Goal: Task Accomplishment & Management: Use online tool/utility

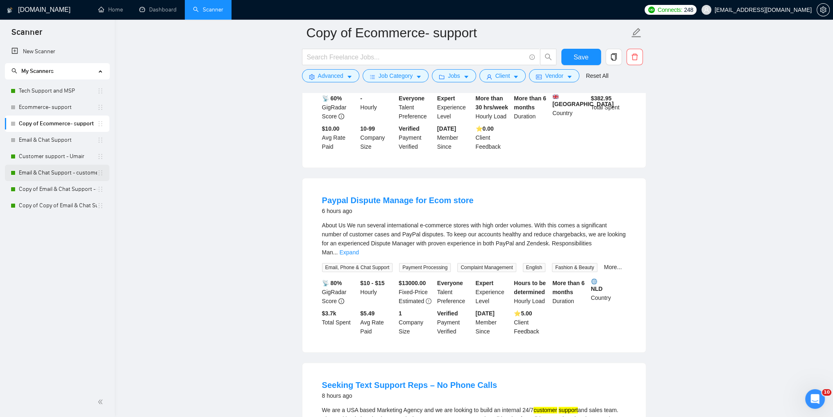
scroll to position [899, 0]
click at [37, 140] on link "Email & Chat Support" at bounding box center [58, 140] width 78 height 16
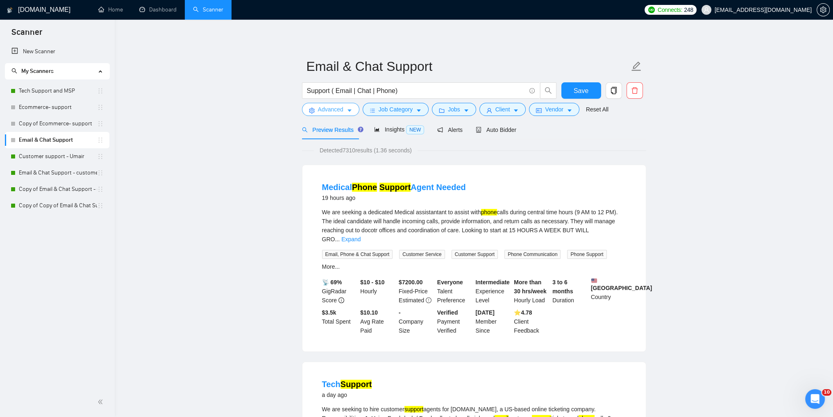
click at [340, 110] on span "Advanced" at bounding box center [330, 109] width 25 height 9
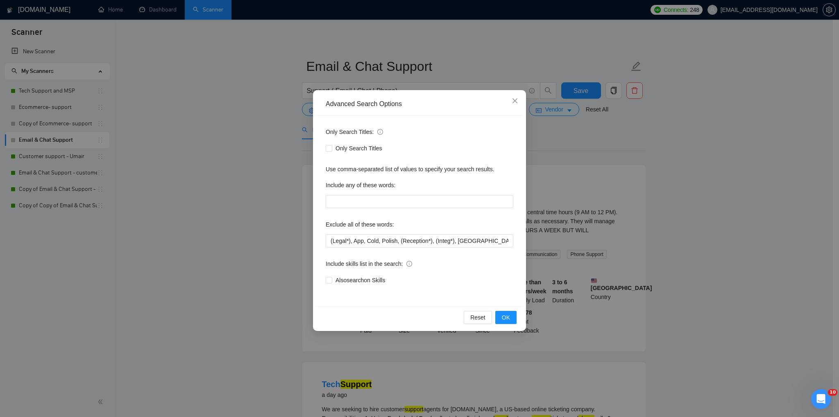
click at [733, 158] on div "Advanced Search Options Only Search Titles: Only Search Titles Use comma-separa…" at bounding box center [419, 208] width 839 height 417
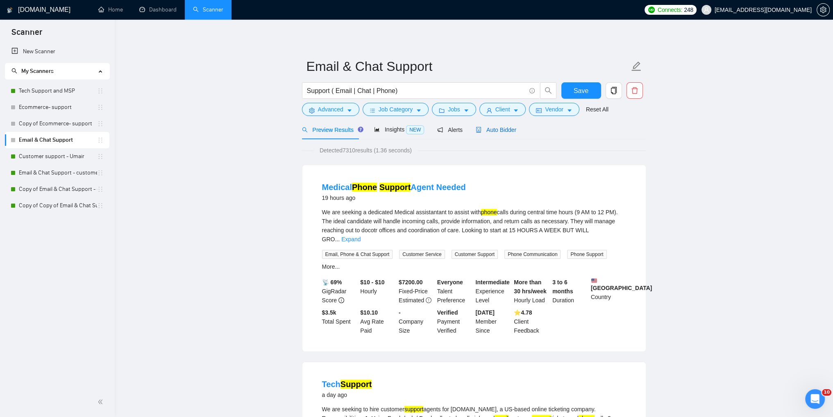
click at [483, 134] on div "Auto Bidder" at bounding box center [496, 129] width 41 height 9
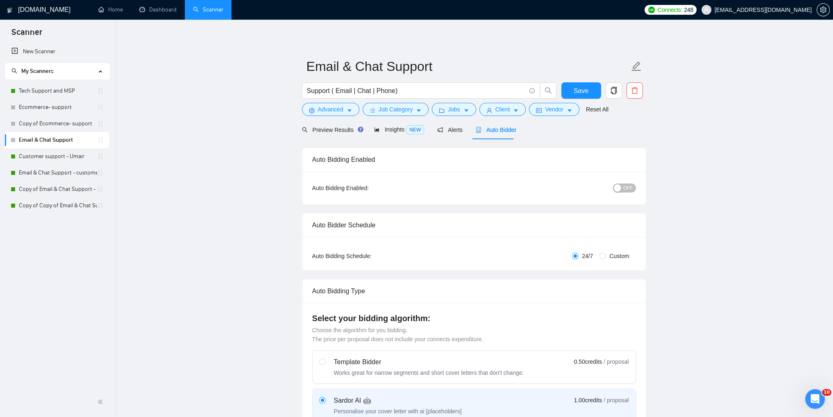
checkbox input "true"
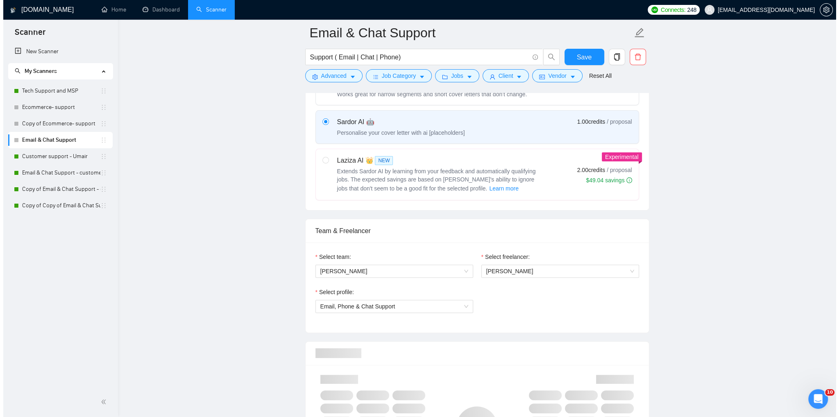
scroll to position [287, 0]
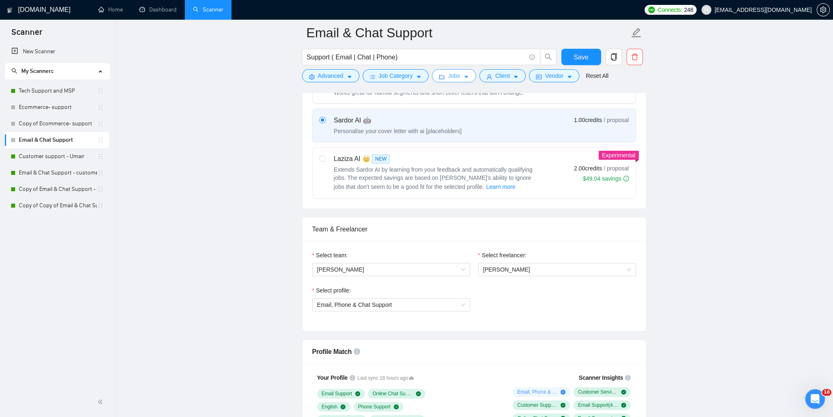
click at [455, 77] on span "Jobs" at bounding box center [454, 75] width 12 height 9
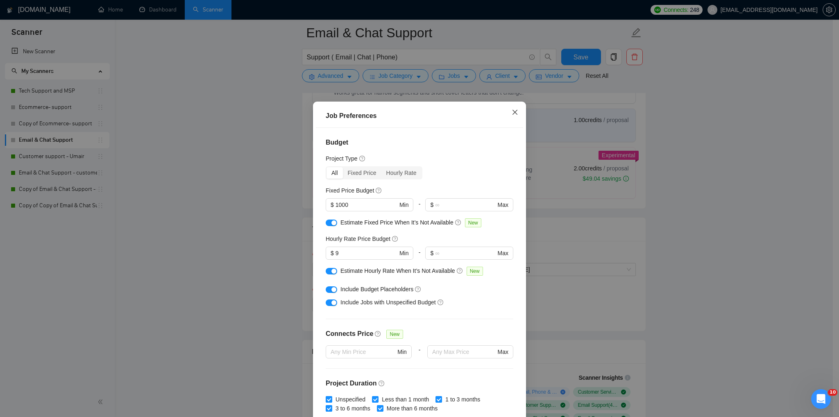
click at [516, 114] on span "Close" at bounding box center [515, 113] width 22 height 22
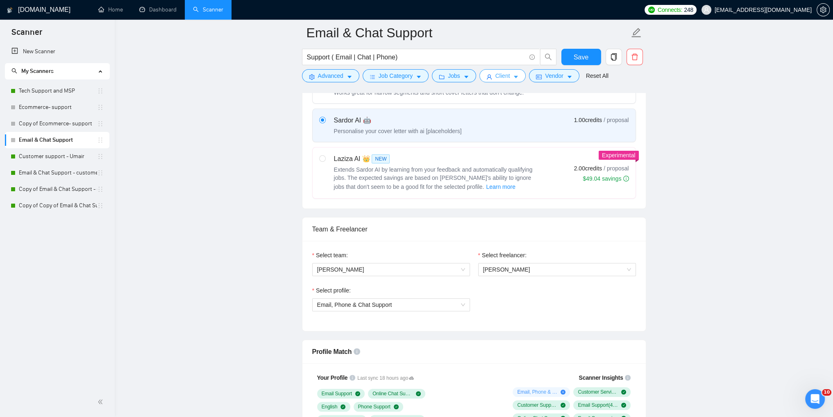
click at [501, 79] on span "Client" at bounding box center [502, 75] width 15 height 9
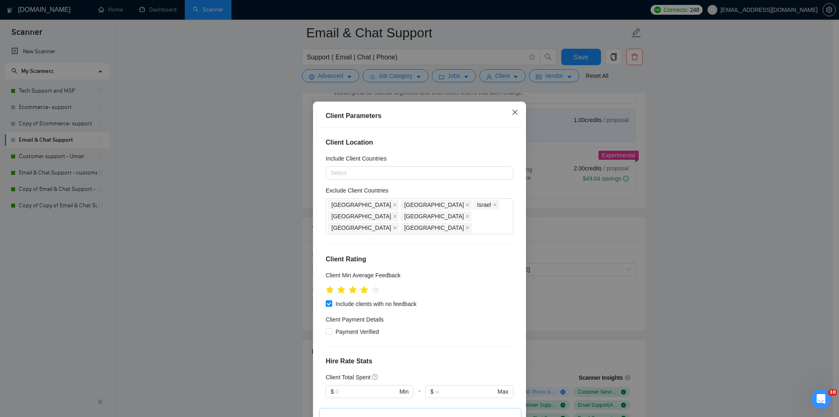
click at [513, 109] on span "Close" at bounding box center [515, 113] width 22 height 22
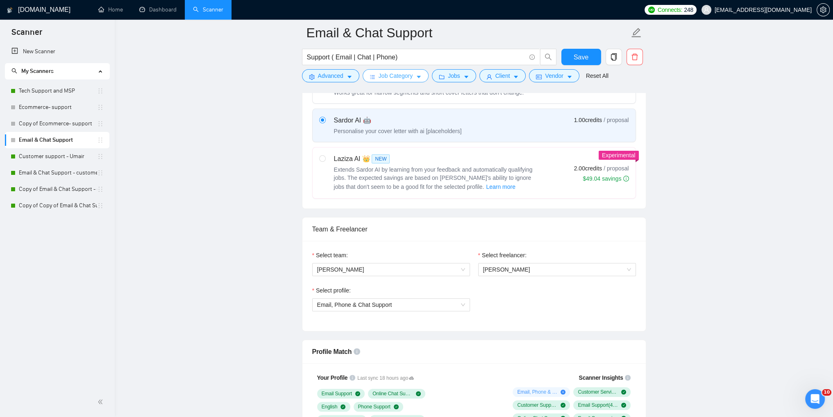
click at [403, 80] on span "Job Category" at bounding box center [395, 75] width 34 height 9
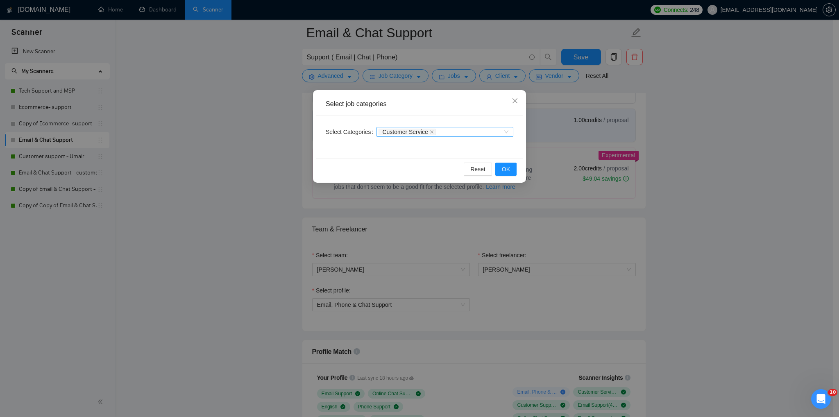
click at [473, 136] on div "Customer Service" at bounding box center [440, 132] width 125 height 8
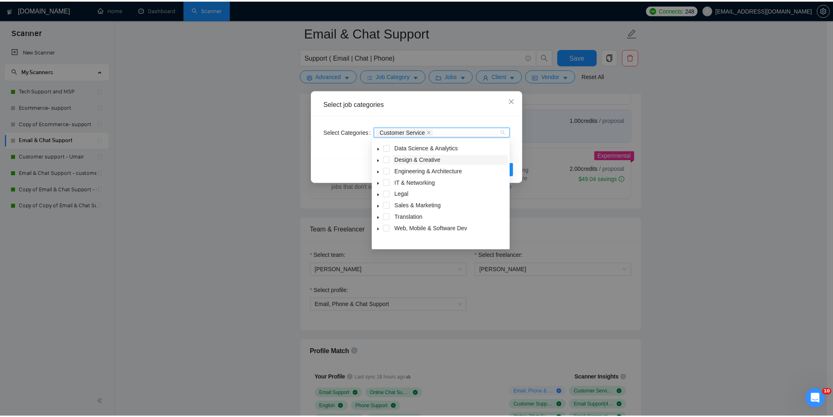
scroll to position [0, 0]
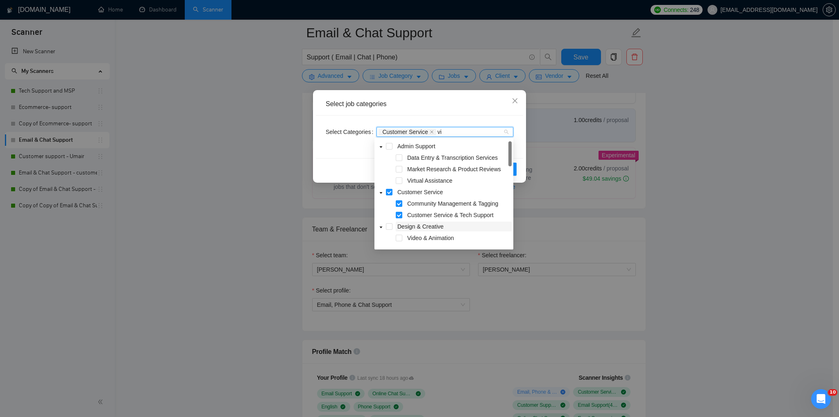
type input "vir"
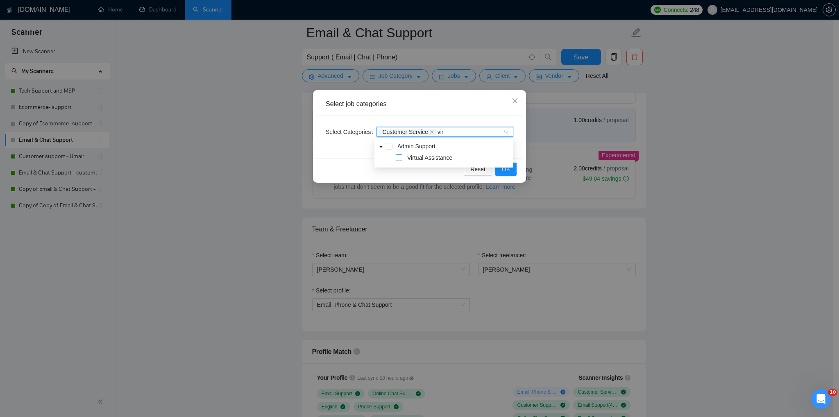
click at [400, 158] on span at bounding box center [399, 157] width 7 height 7
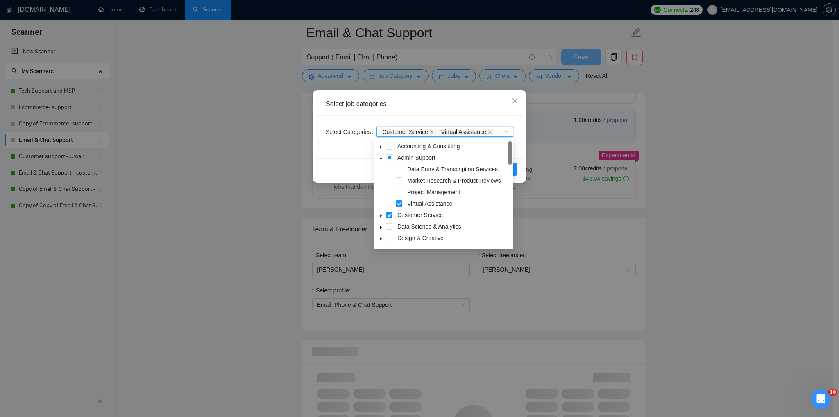
click at [716, 197] on div "Select job categories Select Categories Customer Service, Virtual Assistance Cu…" at bounding box center [419, 208] width 839 height 417
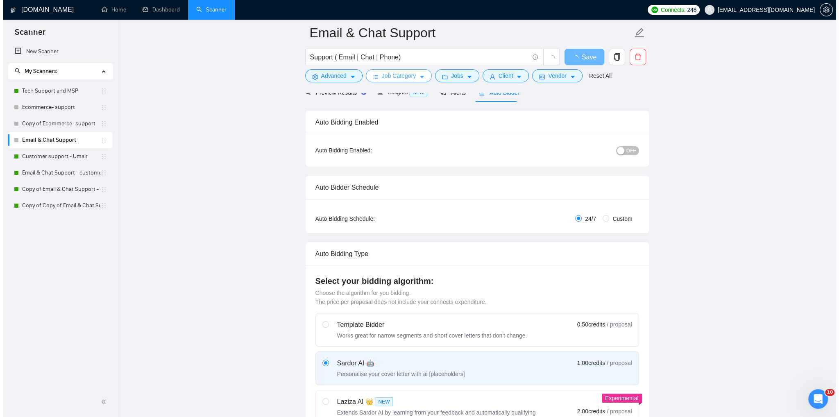
scroll to position [41, 0]
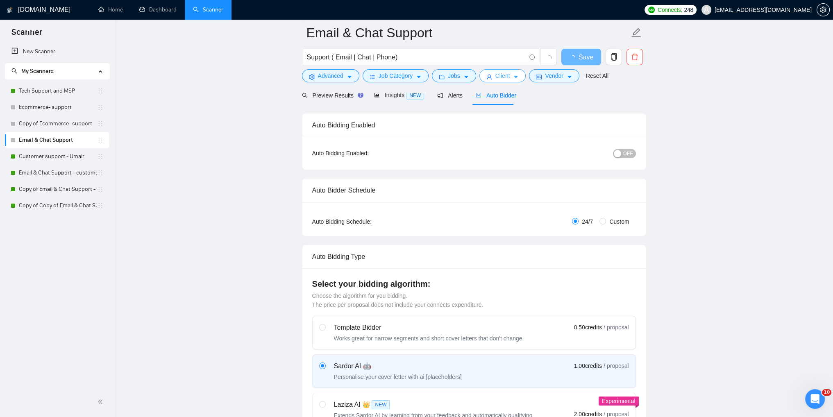
click at [496, 79] on span "Client" at bounding box center [502, 75] width 15 height 9
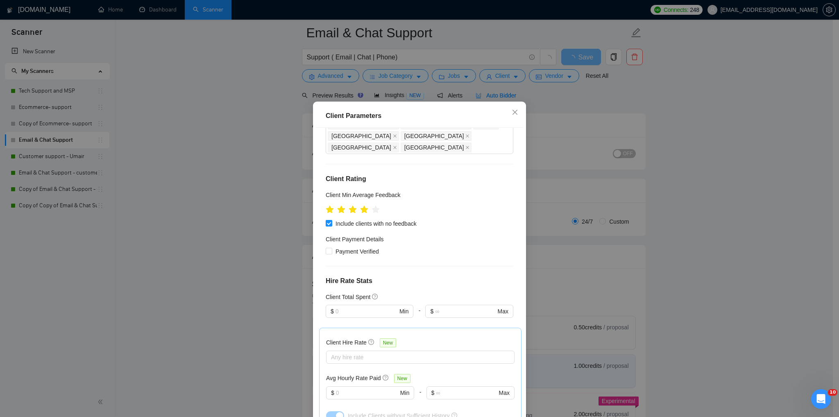
scroll to position [123, 0]
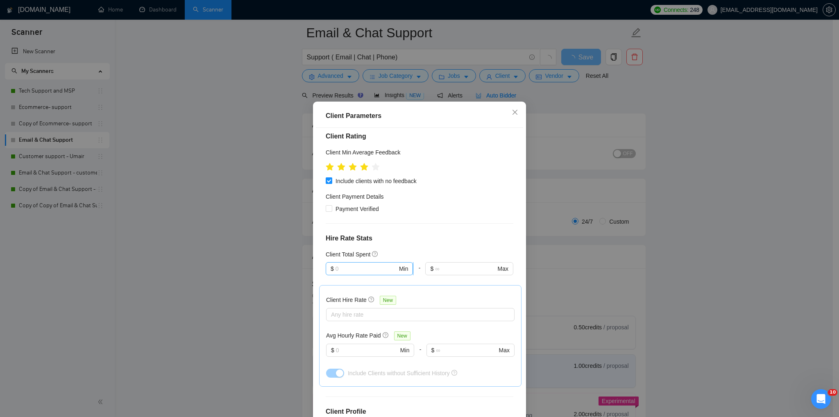
click at [344, 264] on input "text" at bounding box center [366, 268] width 62 height 9
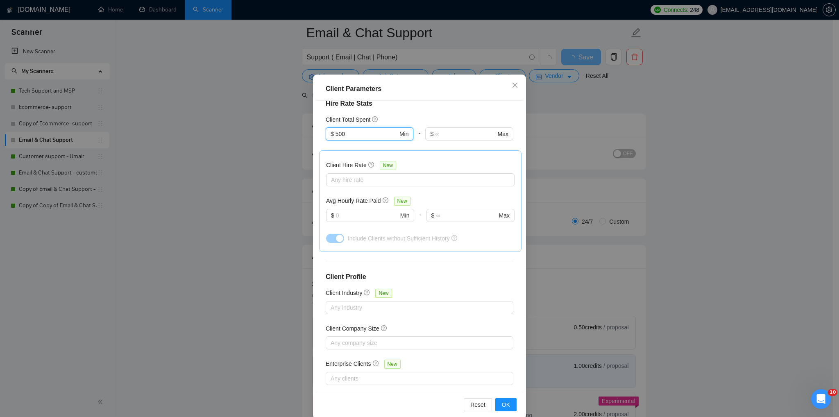
scroll to position [39, 0]
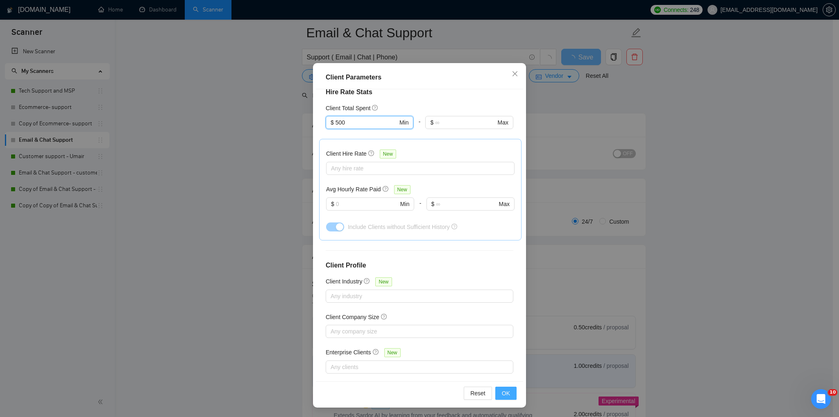
type input "500"
click at [499, 387] on button "OK" at bounding box center [505, 393] width 21 height 13
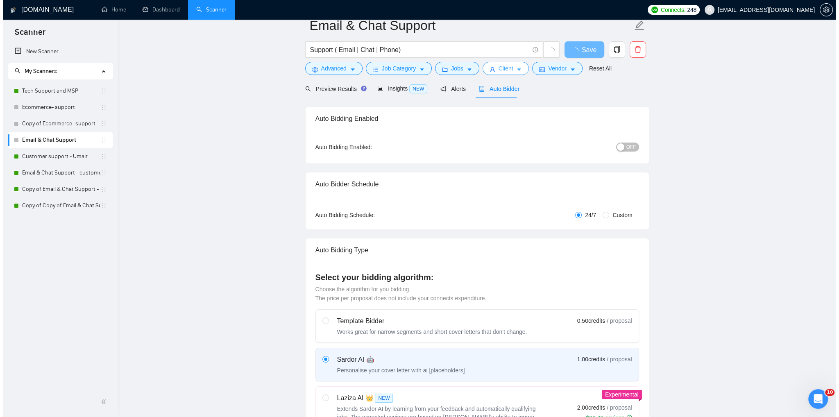
scroll to position [0, 0]
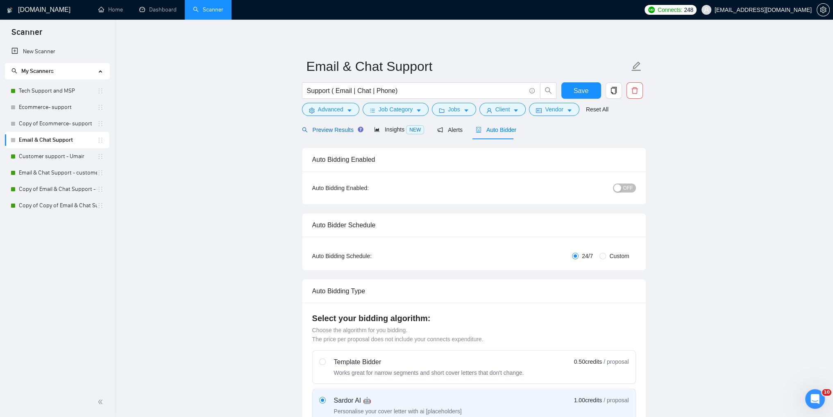
click at [340, 132] on span "Preview Results" at bounding box center [331, 130] width 59 height 7
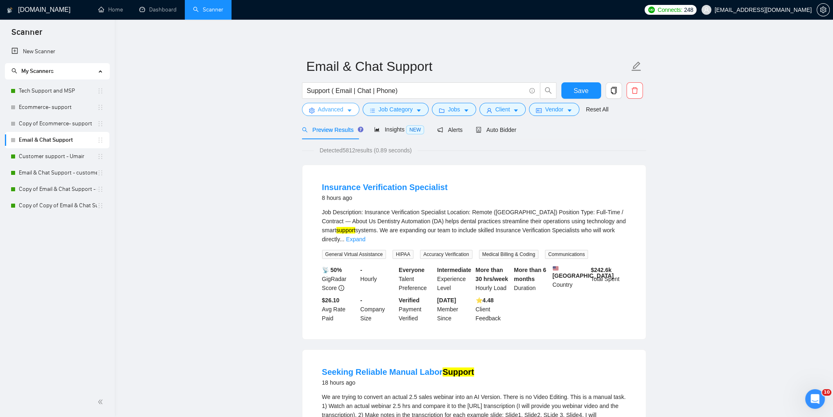
click at [345, 112] on button "Advanced" at bounding box center [330, 109] width 57 height 13
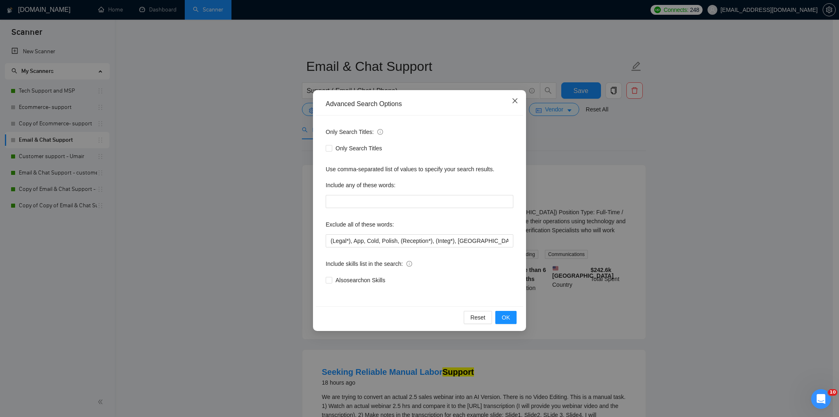
click at [514, 97] on span "Close" at bounding box center [515, 101] width 22 height 22
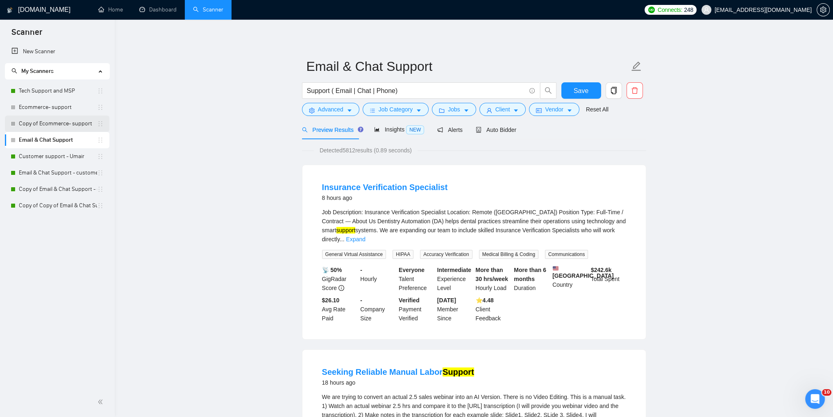
click at [50, 127] on link "Copy of Ecommerce- support" at bounding box center [58, 124] width 78 height 16
click at [580, 91] on span "Save" at bounding box center [580, 91] width 15 height 10
click at [41, 123] on link "Copy of Ecommerce- support" at bounding box center [58, 124] width 78 height 16
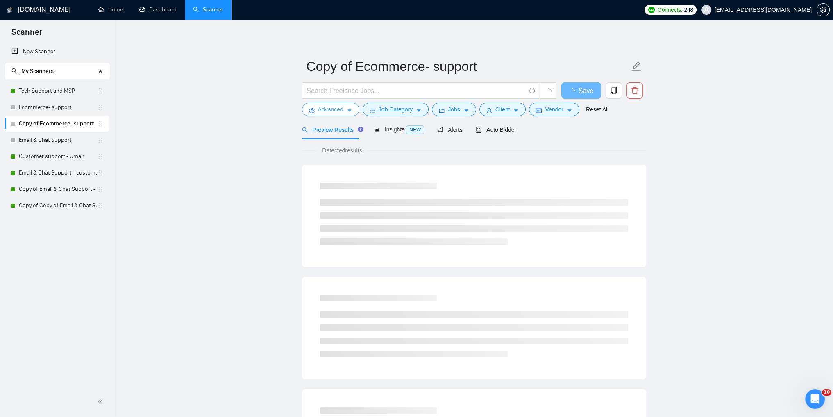
click at [350, 111] on icon "caret-down" at bounding box center [350, 111] width 6 height 6
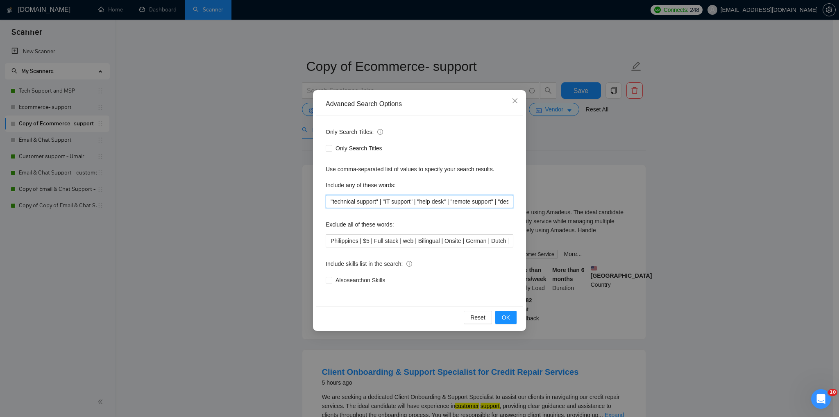
click at [385, 204] on input ""technical support" | "IT support" | "help desk" | "remote support" | "desktop …" at bounding box center [420, 201] width 188 height 13
click at [450, 244] on input "Philippines | $5 | Full stack | web | Bilingual | Onsite | German | Dutch | spa…" at bounding box center [420, 240] width 188 height 13
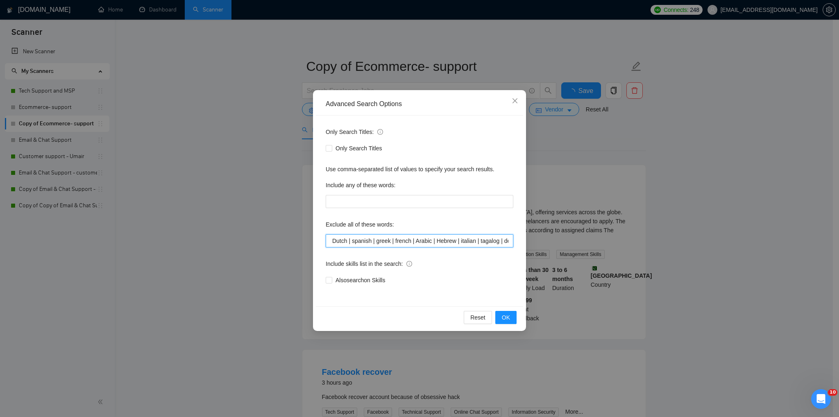
scroll to position [0, 181]
click at [519, 103] on span "Close" at bounding box center [515, 101] width 22 height 22
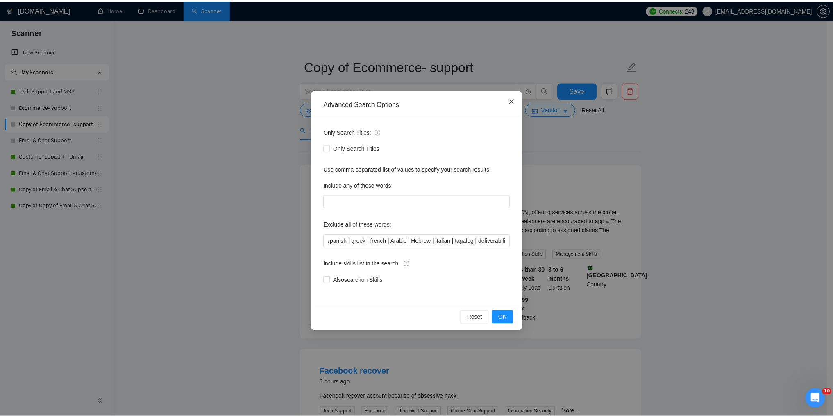
scroll to position [0, 0]
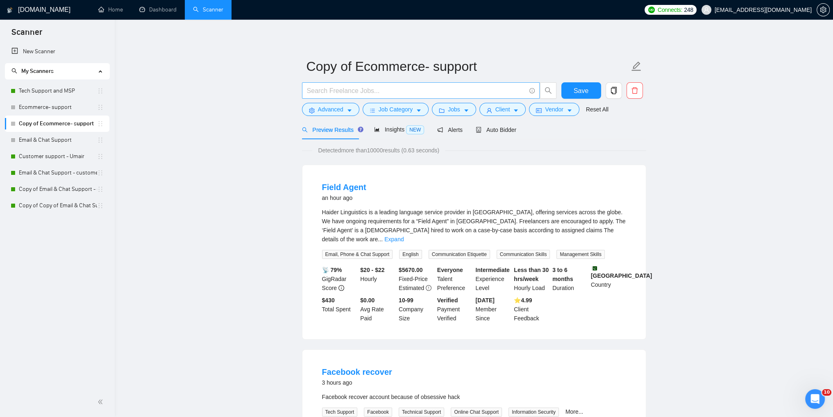
click at [389, 96] on span at bounding box center [421, 90] width 238 height 16
paste input ""technical support" | "IT support" | "help desk" | "remote support" | "desktop …"
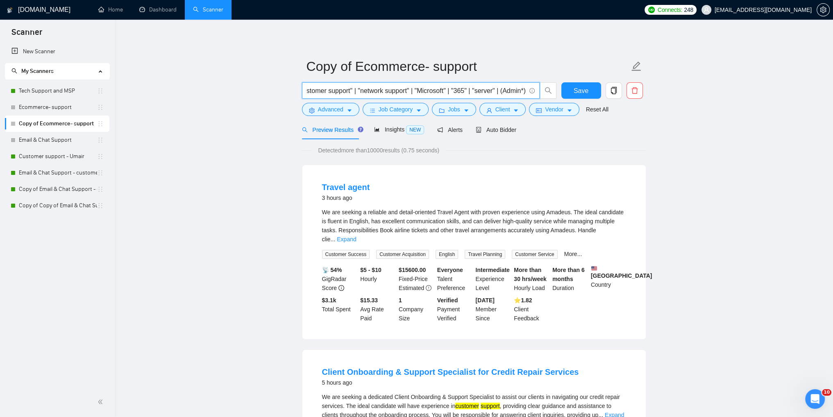
click at [406, 91] on input ""technical support" | "IT support" | "help desk" | "remote support" | "desktop …" at bounding box center [416, 91] width 219 height 10
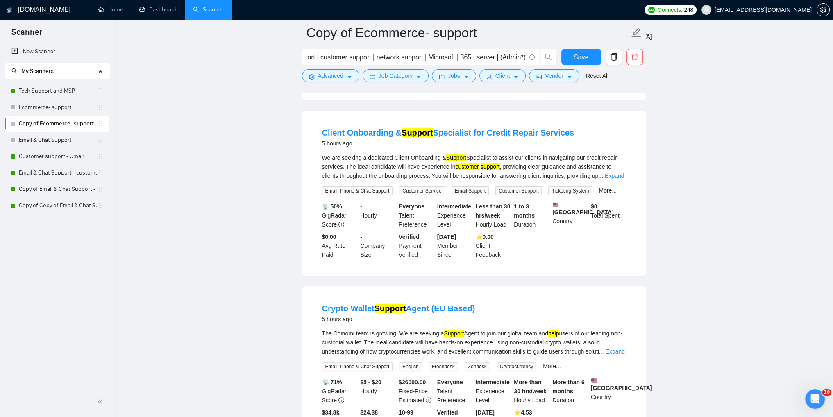
scroll to position [0, 0]
click at [508, 54] on input ""technical support" | "IT support" |Help desk | remote support | desktop suppor…" at bounding box center [416, 57] width 219 height 10
type input ""technical support" | "IT support" |Help desk | remote support | desktop suppor…"
click at [459, 56] on input ""technical support" | "IT support" |Help desk | remote support | desktop suppor…" at bounding box center [416, 57] width 219 height 10
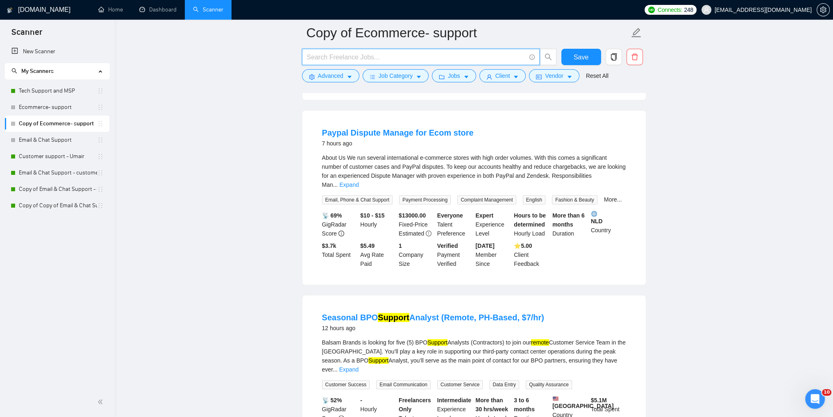
scroll to position [0, 0]
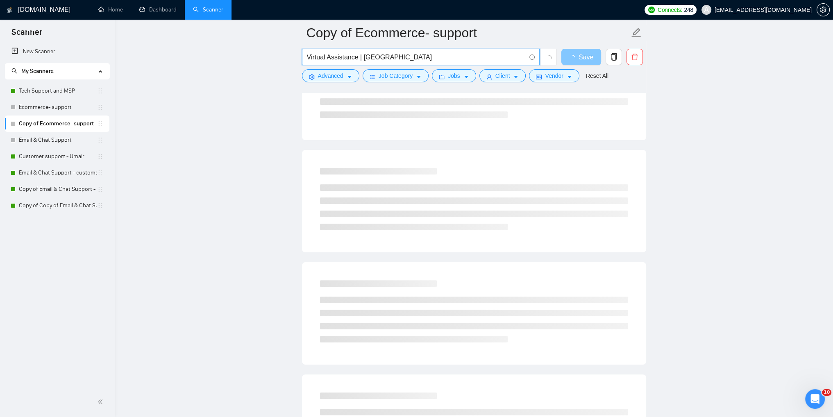
type input "Virtual Assistance | [GEOGRAPHIC_DATA]"
click at [570, 58] on icon "loading" at bounding box center [572, 58] width 7 height 7
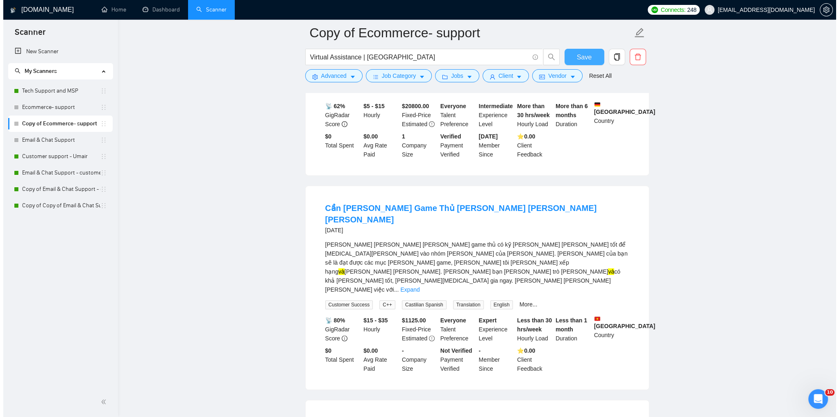
scroll to position [369, 0]
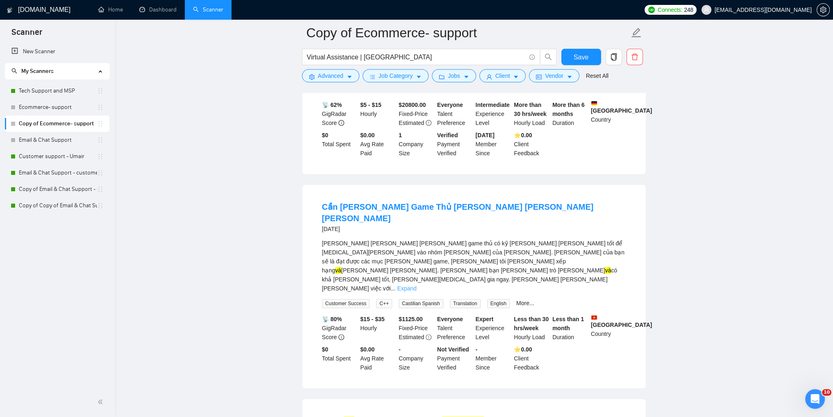
click at [416, 285] on link "Expand" at bounding box center [406, 288] width 19 height 7
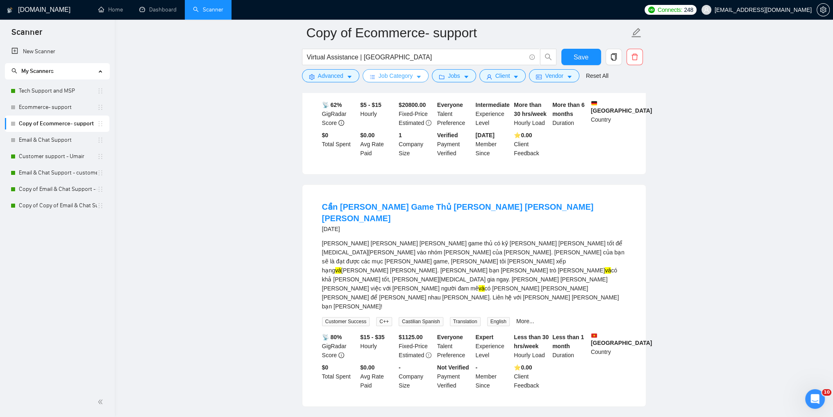
click at [385, 73] on span "Job Category" at bounding box center [395, 75] width 34 height 9
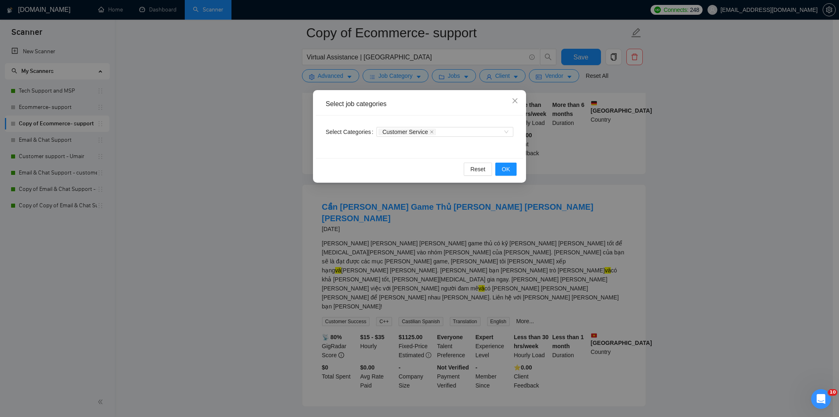
click at [323, 77] on div "Select job categories Select Categories Customer Service Reset OK" at bounding box center [419, 208] width 839 height 417
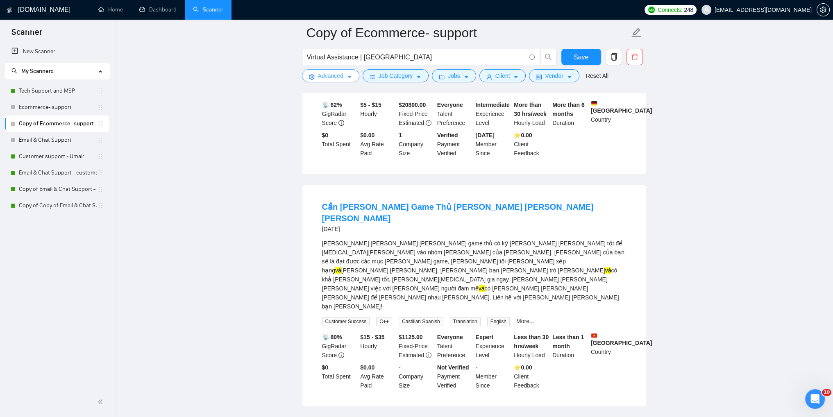
click at [328, 78] on span "Advanced" at bounding box center [330, 75] width 25 height 9
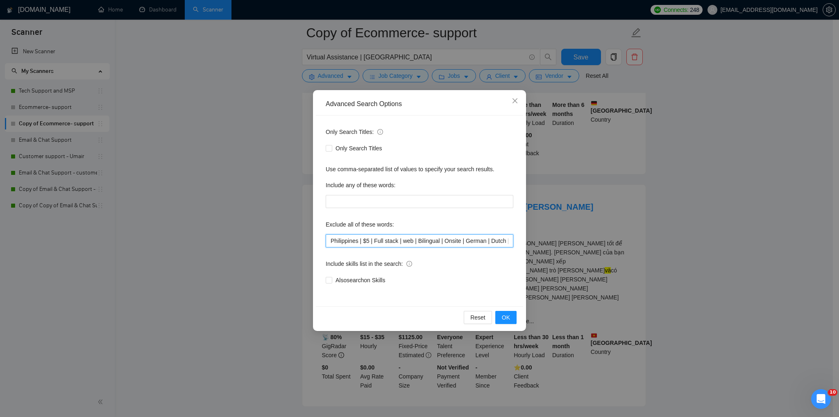
click at [360, 243] on input "Philippines | $5 | Full stack | web | Bilingual | Onsite | German | Dutch | spa…" at bounding box center [420, 240] width 188 height 13
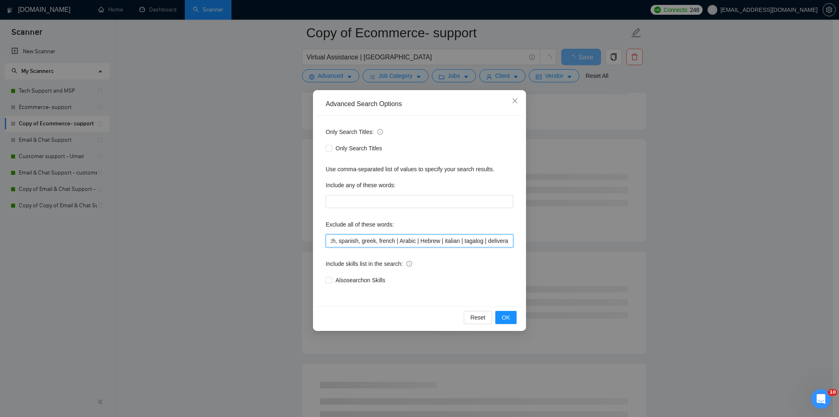
scroll to position [0, 164]
drag, startPoint x: 374, startPoint y: 241, endPoint x: 525, endPoint y: 241, distance: 151.6
click at [525, 241] on div "Advanced Search Options Only Search Titles: Only Search Titles Use comma-separa…" at bounding box center [419, 210] width 213 height 241
click at [408, 239] on input "Philippines, $5, Full stack, web, Bilingual, Onsite, German, Dutch, spanish, gr…" at bounding box center [420, 240] width 188 height 13
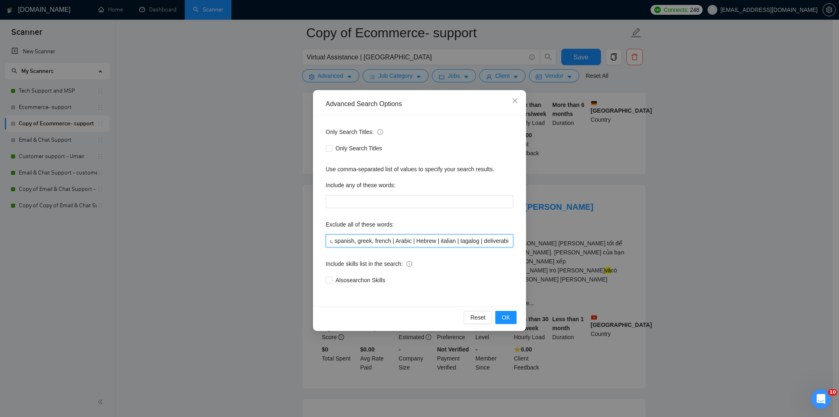
click at [387, 242] on input "Philippines, $5, Full stack, web, Bilingual, Onsite, German, Dutch, spanish, gr…" at bounding box center [420, 240] width 188 height 13
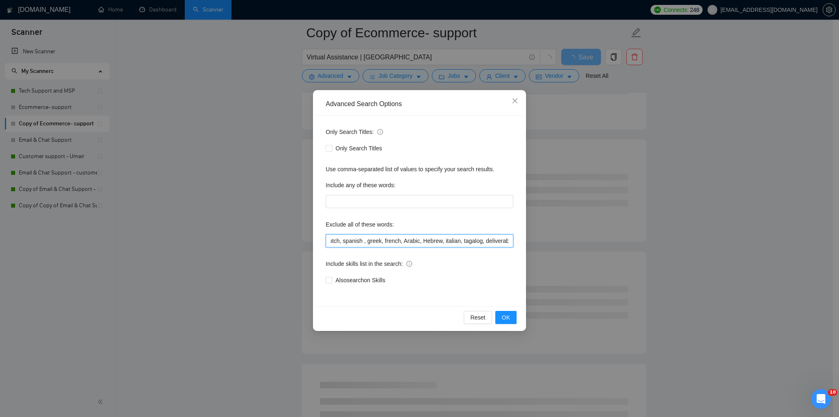
scroll to position [0, 157]
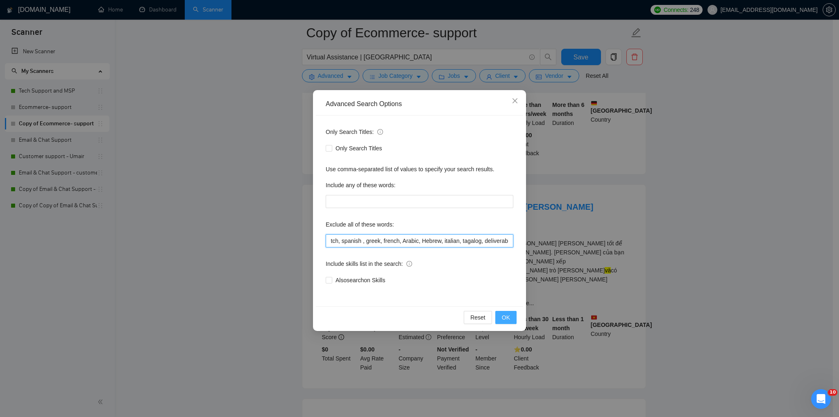
type input "Philippines, $5, Full stack, web, Bilingual, Onsite, German, Dutch, spanish , g…"
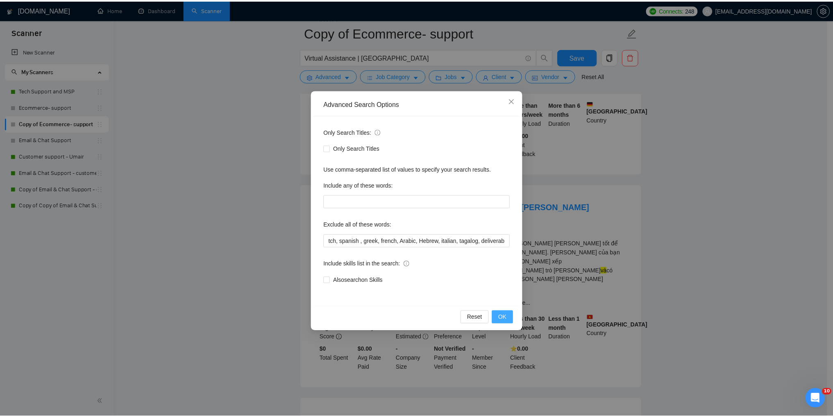
scroll to position [0, 0]
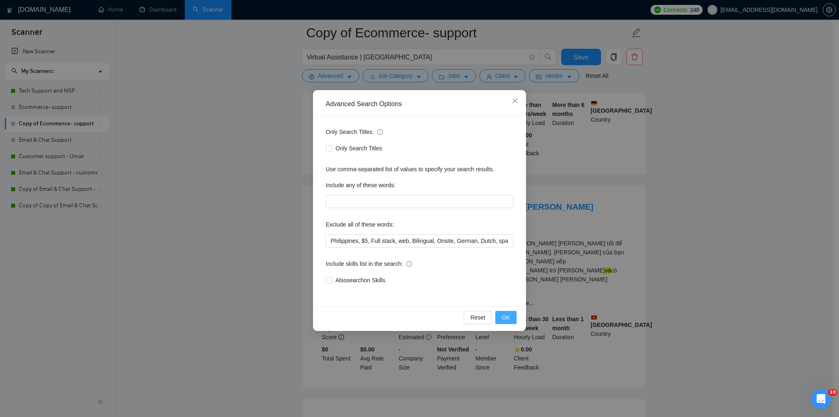
click at [504, 317] on span "OK" at bounding box center [506, 317] width 8 height 9
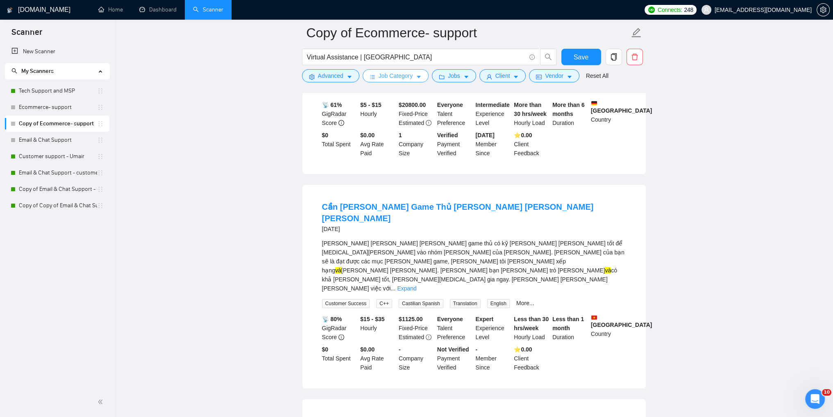
click at [390, 79] on span "Job Category" at bounding box center [395, 75] width 34 height 9
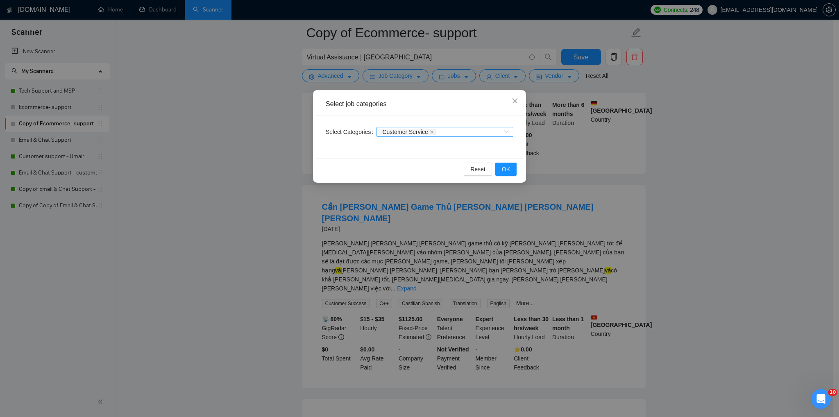
click at [455, 131] on div "Customer Service" at bounding box center [440, 132] width 125 height 8
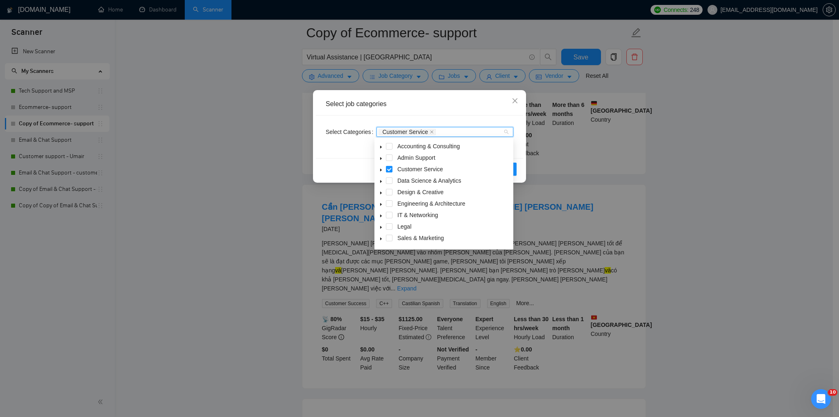
click at [379, 159] on icon "caret-down" at bounding box center [381, 158] width 4 height 4
click at [401, 203] on span at bounding box center [399, 203] width 7 height 7
click at [391, 215] on span at bounding box center [389, 215] width 7 height 7
click at [571, 165] on div "Select job categories Select Categories Virtual Assistance Reset OK" at bounding box center [419, 208] width 839 height 417
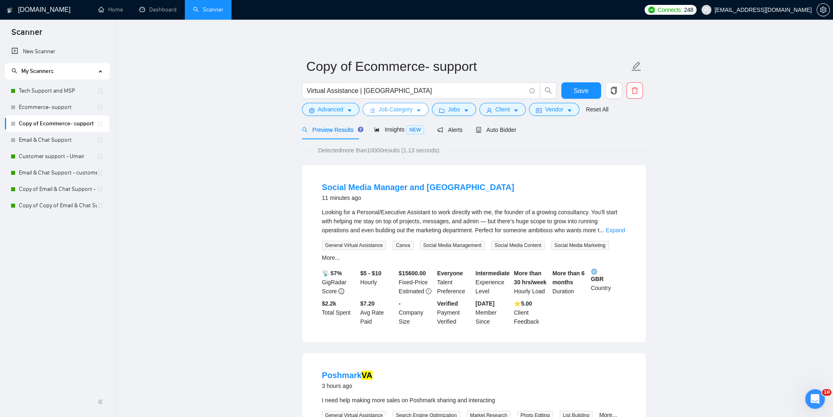
click at [400, 113] on span "Job Category" at bounding box center [395, 109] width 34 height 9
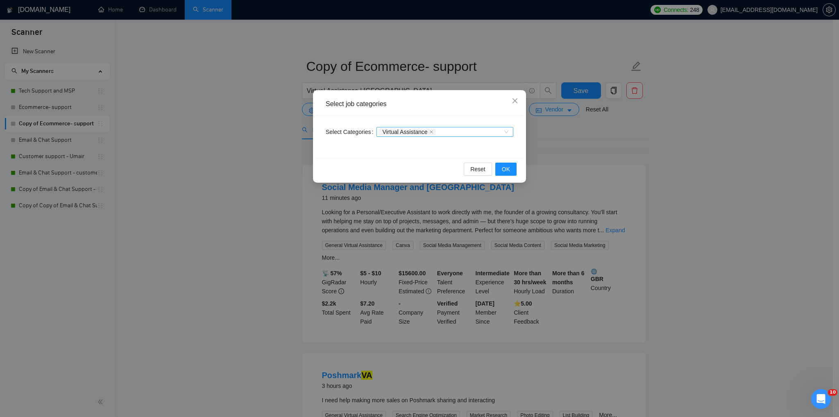
click at [450, 130] on div "Virtual Assistance" at bounding box center [440, 132] width 125 height 8
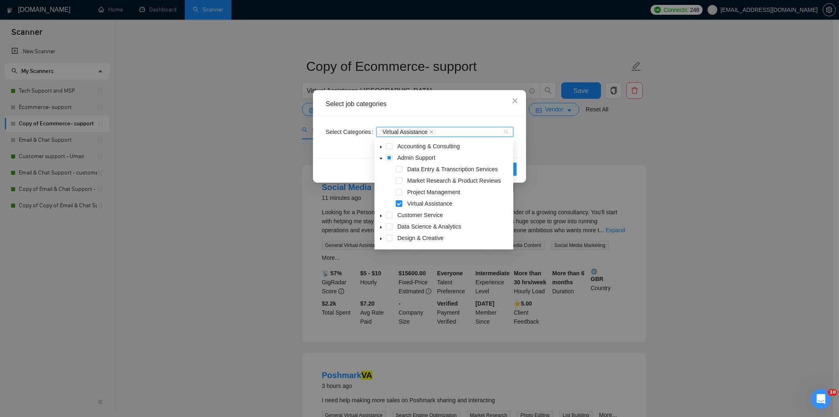
click at [378, 217] on span at bounding box center [381, 215] width 10 height 10
click at [399, 199] on span at bounding box center [399, 197] width 7 height 7
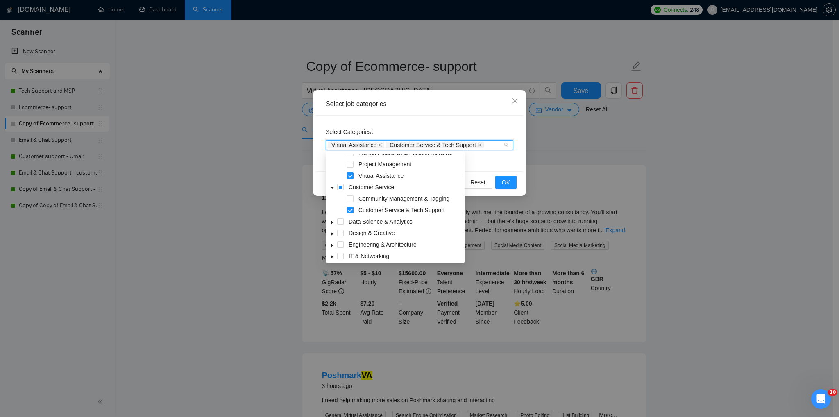
click at [668, 141] on div "Select job categories Select Categories Virtual Assistance Customer Service & T…" at bounding box center [419, 208] width 839 height 417
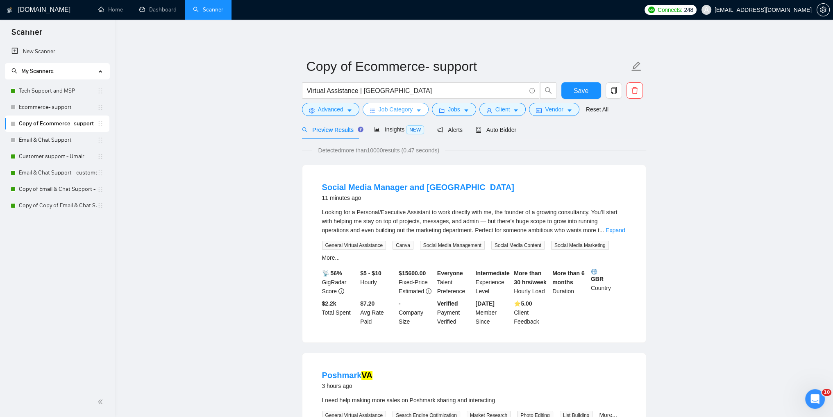
click at [406, 114] on button "Job Category" at bounding box center [395, 109] width 66 height 13
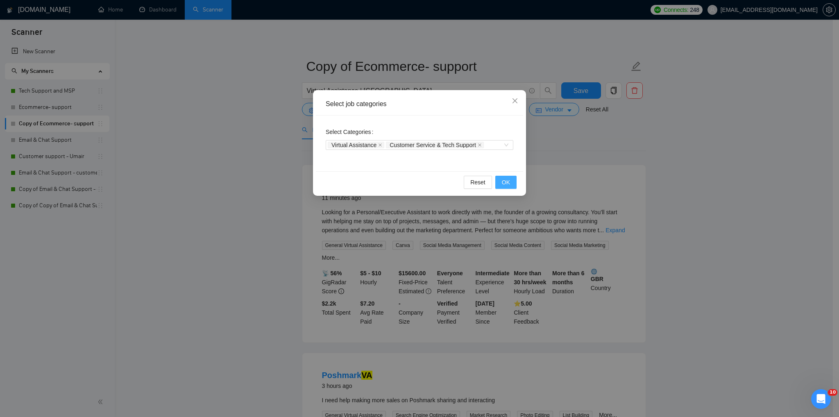
click at [505, 186] on span "OK" at bounding box center [506, 182] width 8 height 9
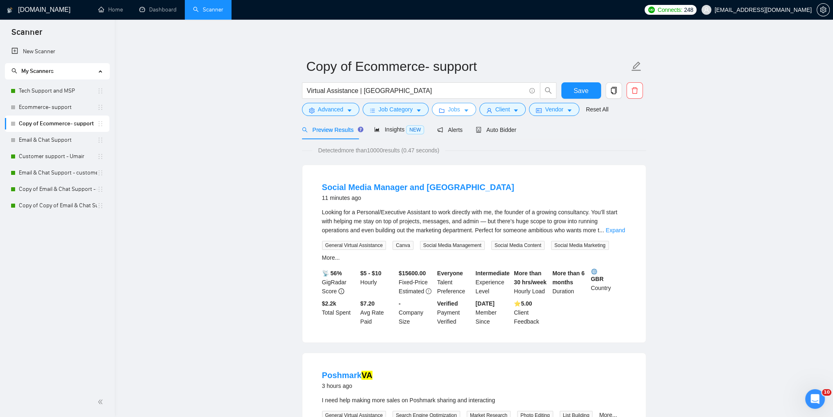
click at [443, 109] on button "Jobs" at bounding box center [454, 109] width 44 height 13
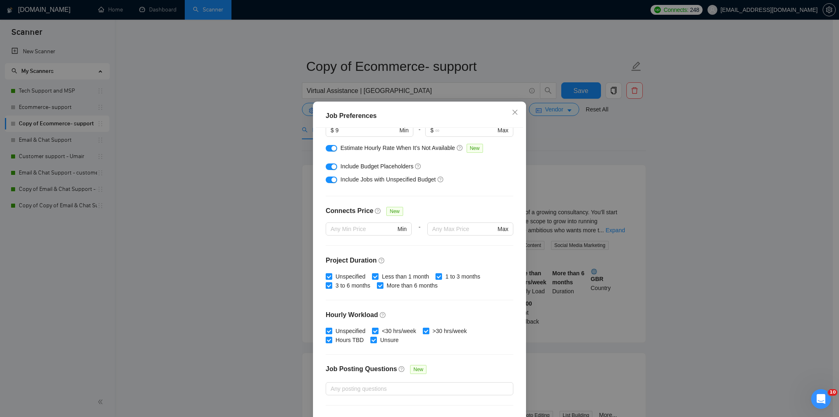
scroll to position [0, 0]
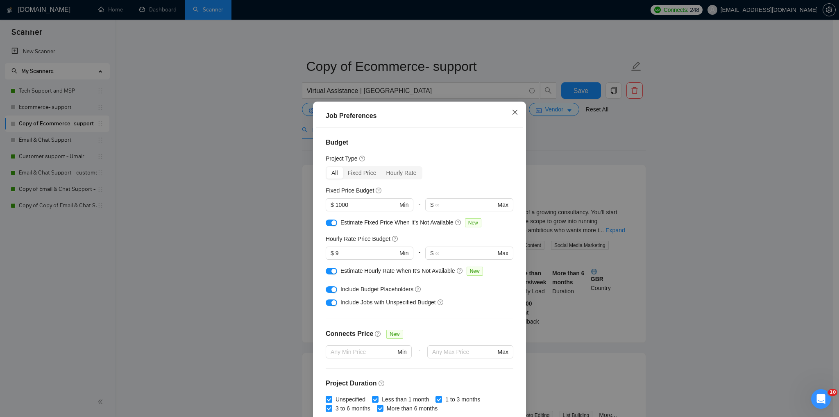
click at [512, 113] on icon "close" at bounding box center [515, 112] width 7 height 7
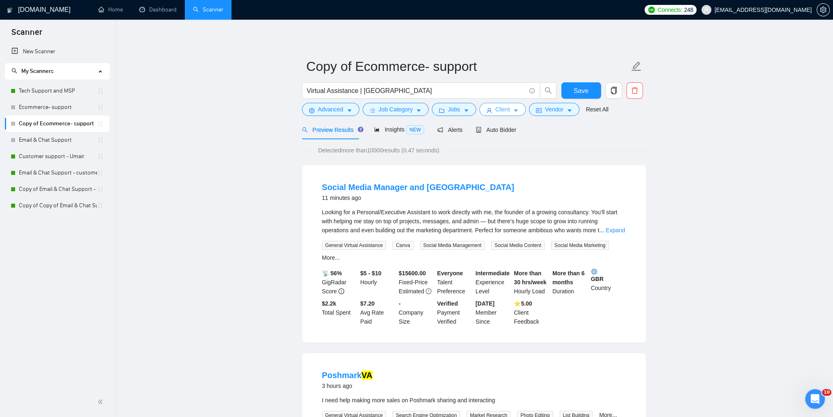
click at [496, 112] on span "Client" at bounding box center [502, 109] width 15 height 9
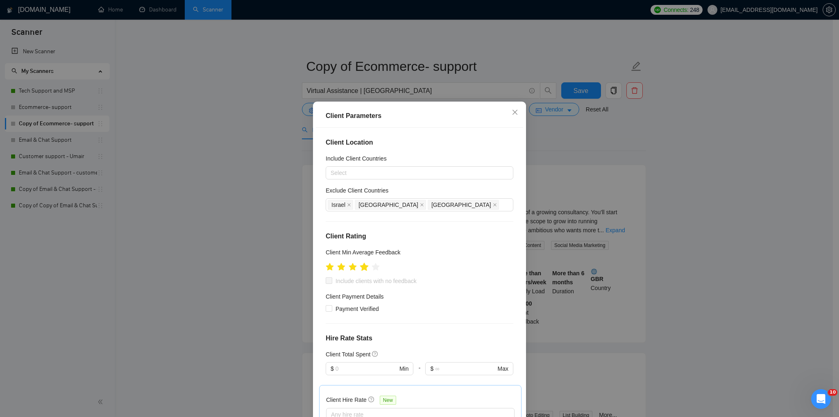
click at [363, 269] on icon "star" at bounding box center [364, 267] width 9 height 9
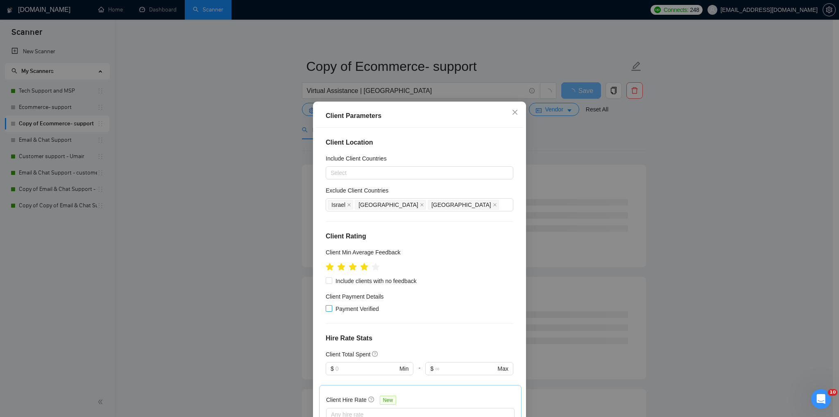
click at [326, 310] on input "Payment Verified" at bounding box center [329, 308] width 6 height 6
checkbox input "true"
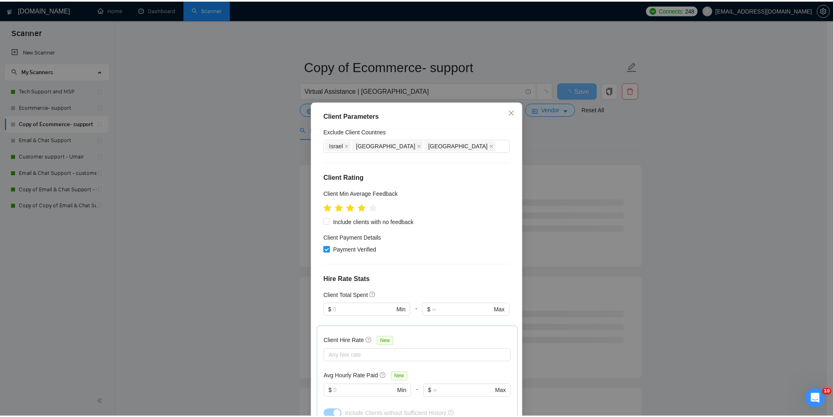
scroll to position [82, 0]
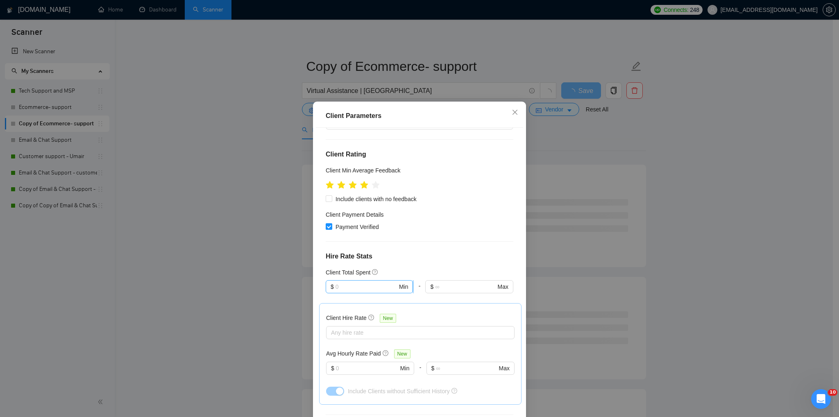
click at [338, 287] on input "text" at bounding box center [366, 286] width 62 height 9
type input "500"
click at [458, 245] on div "Client Location Include Client Countries Select Exclude Client Countries [GEOGR…" at bounding box center [419, 274] width 207 height 292
click at [330, 333] on div at bounding box center [416, 333] width 176 height 10
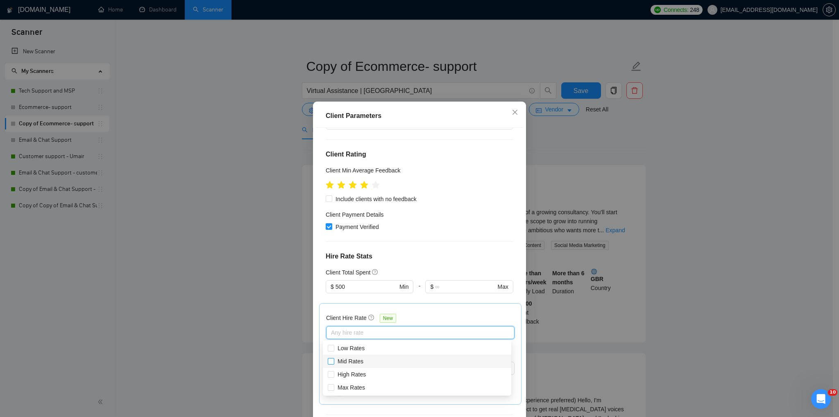
click at [331, 361] on input "Mid Rates" at bounding box center [331, 361] width 6 height 6
checkbox input "true"
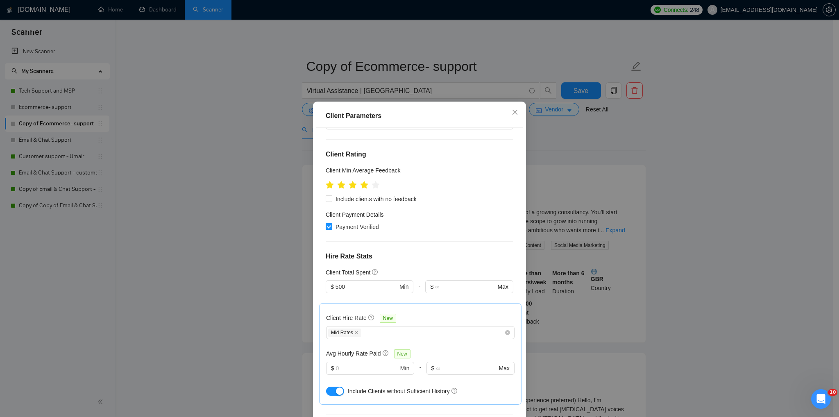
click at [261, 312] on div "Client Parameters Client Location Include Client Countries Select Exclude Clien…" at bounding box center [419, 208] width 839 height 417
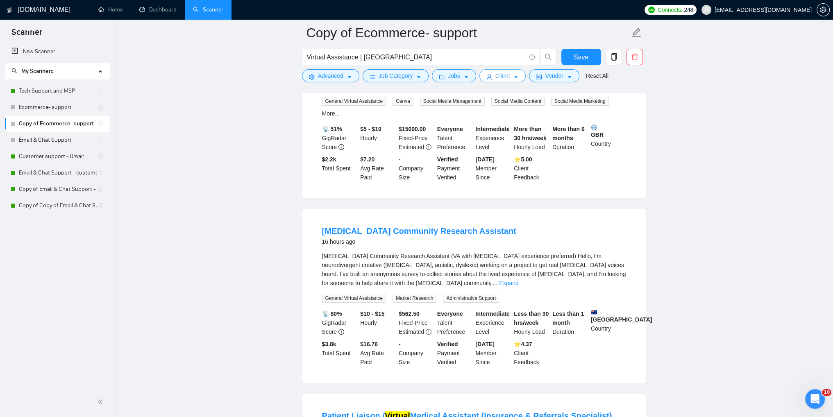
scroll to position [164, 0]
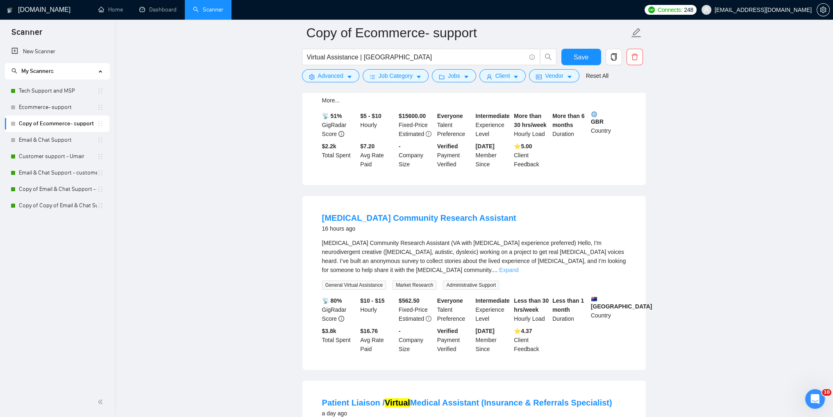
click at [518, 267] on link "Expand" at bounding box center [508, 270] width 19 height 7
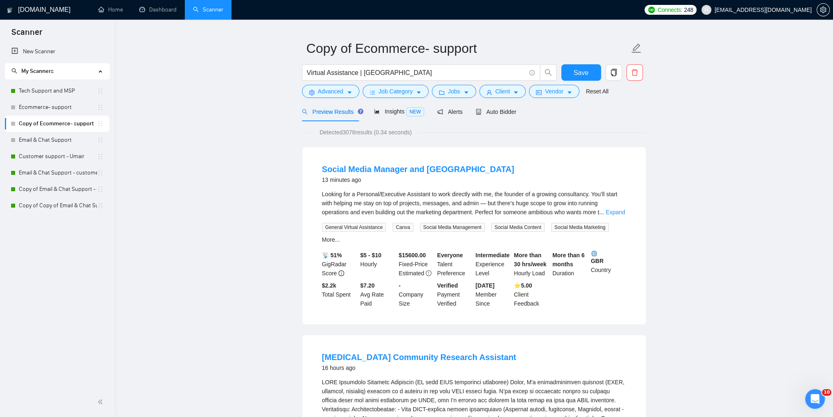
scroll to position [0, 0]
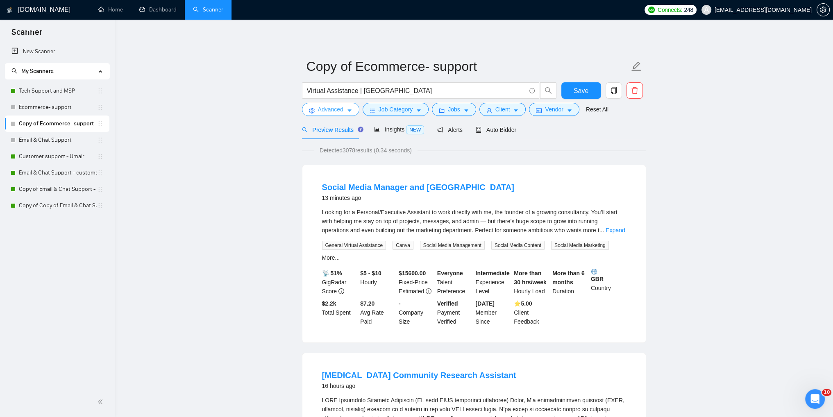
click at [339, 107] on span "Advanced" at bounding box center [330, 109] width 25 height 9
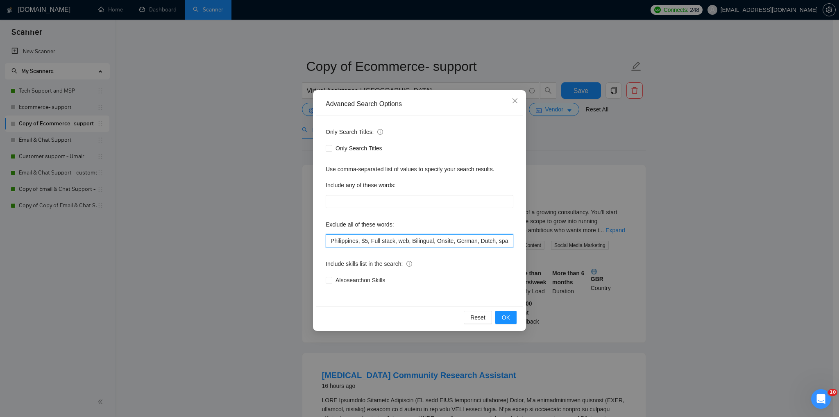
drag, startPoint x: 408, startPoint y: 241, endPoint x: 415, endPoint y: 245, distance: 8.1
click at [408, 241] on input "Philippines, $5, Full stack, web, Bilingual, Onsite, German, Dutch, spanish , g…" at bounding box center [420, 240] width 188 height 13
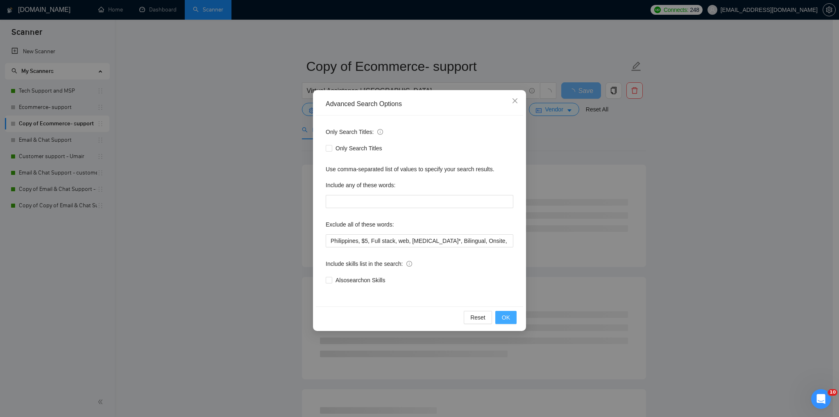
click at [504, 315] on span "OK" at bounding box center [506, 317] width 8 height 9
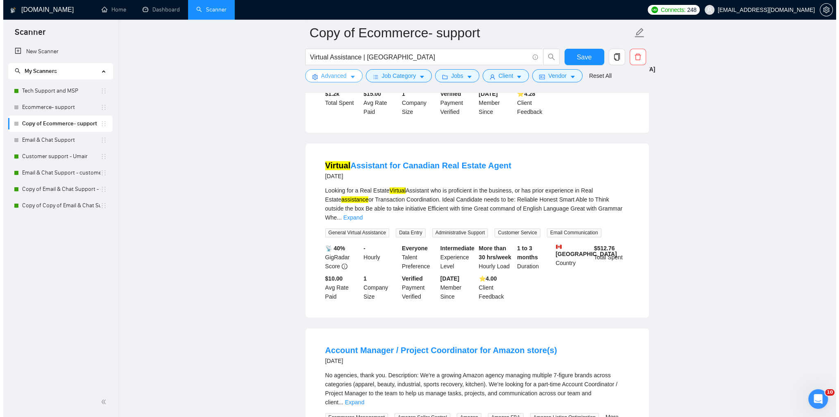
scroll to position [1352, 0]
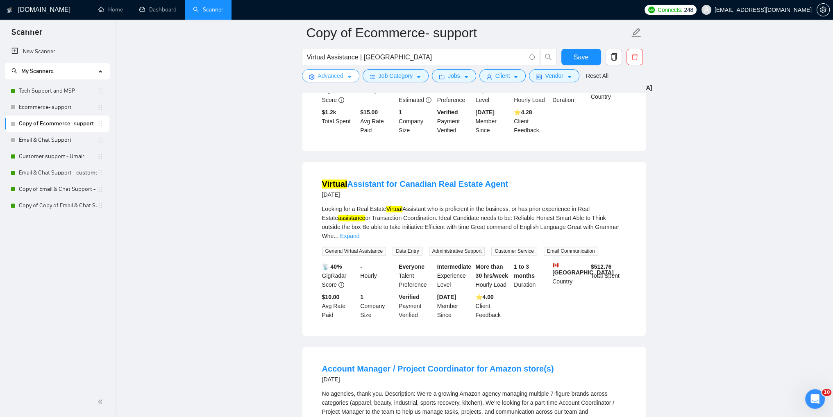
click at [333, 77] on span "Advanced" at bounding box center [330, 75] width 25 height 9
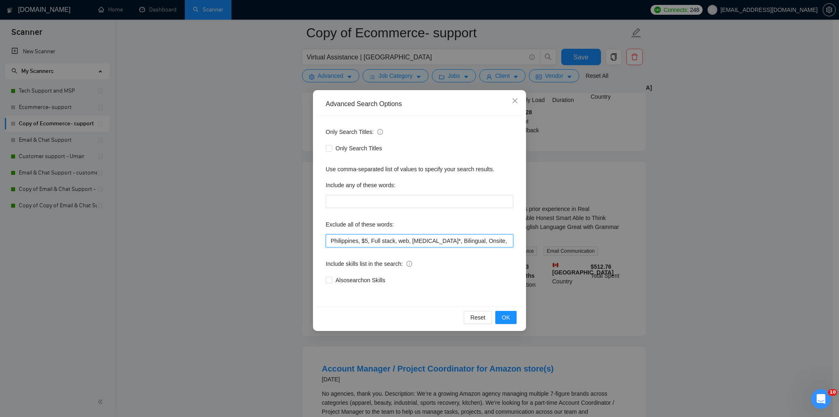
drag, startPoint x: 429, startPoint y: 243, endPoint x: 458, endPoint y: 256, distance: 32.3
click at [429, 243] on input "Philippines, $5, Full stack, web, [MEDICAL_DATA]*, Bilingual, Onsite, German, D…" at bounding box center [420, 240] width 188 height 13
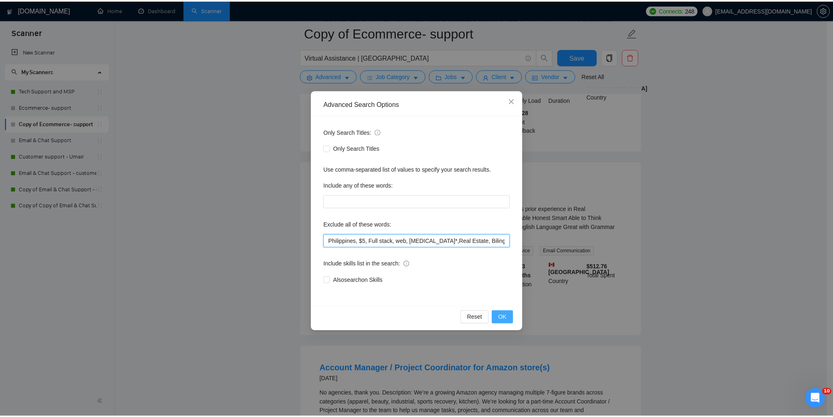
scroll to position [950, 0]
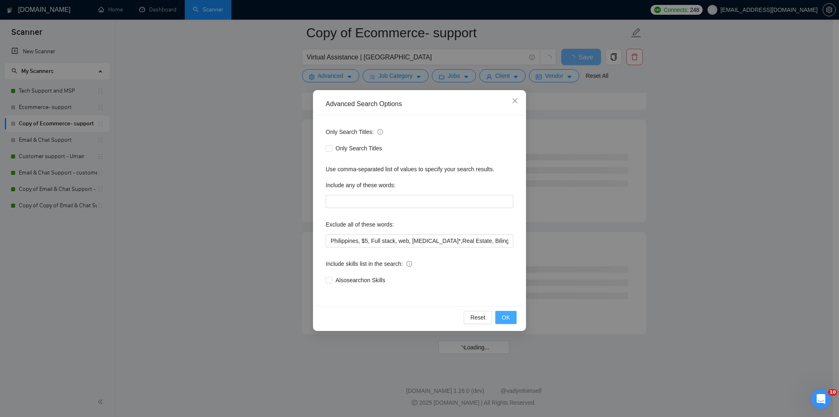
click at [512, 317] on button "OK" at bounding box center [505, 317] width 21 height 13
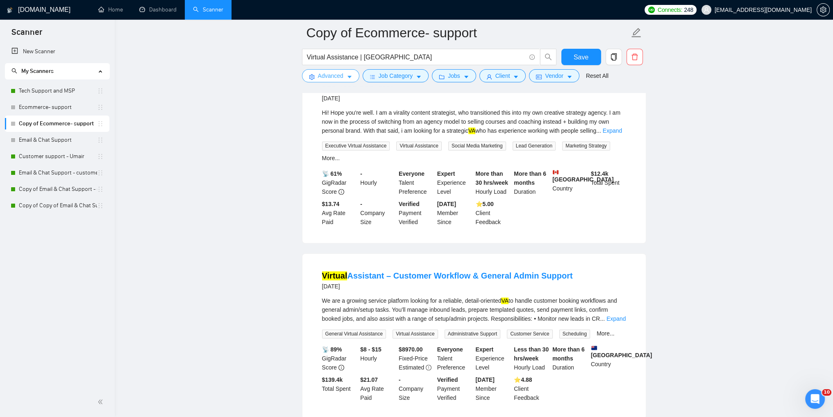
scroll to position [1679, 0]
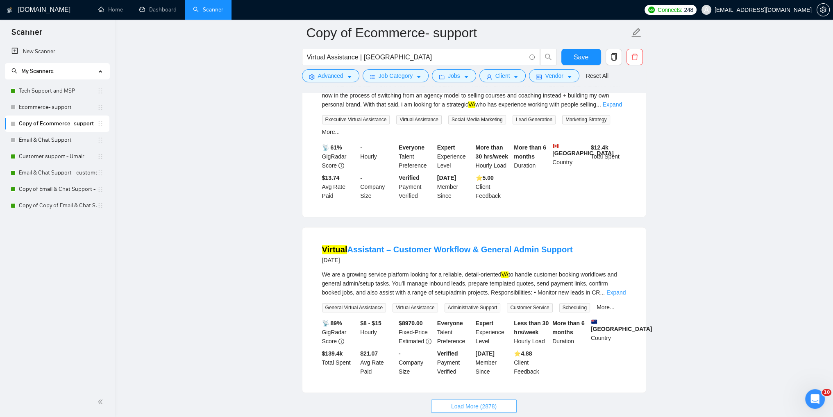
click at [473, 401] on span "Load More (2878)" at bounding box center [473, 405] width 45 height 9
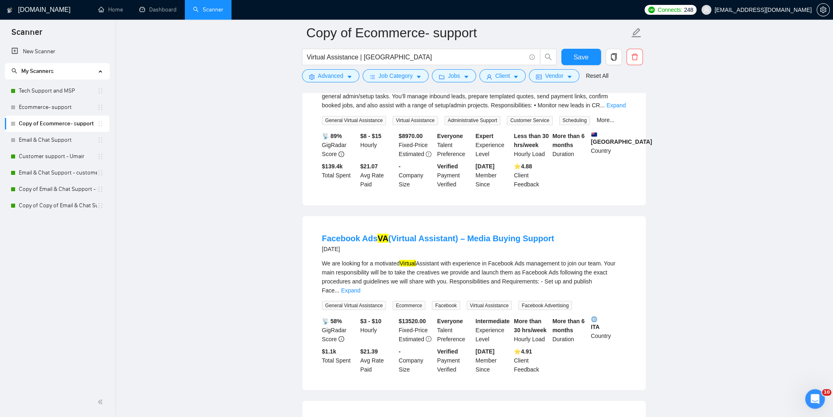
scroll to position [1910, 0]
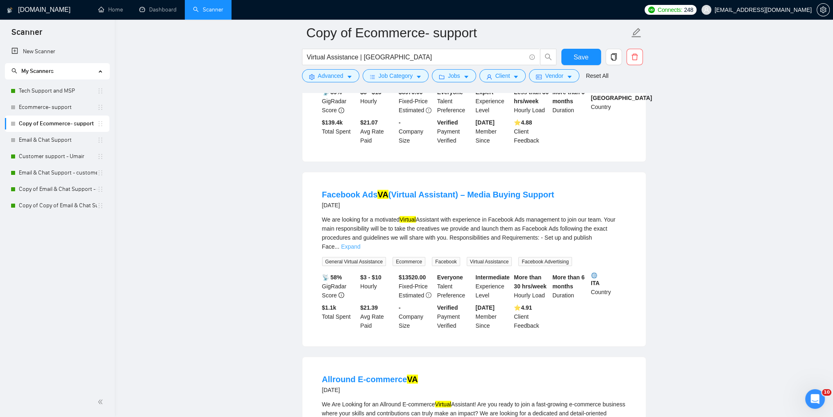
click at [360, 243] on link "Expand" at bounding box center [350, 246] width 19 height 7
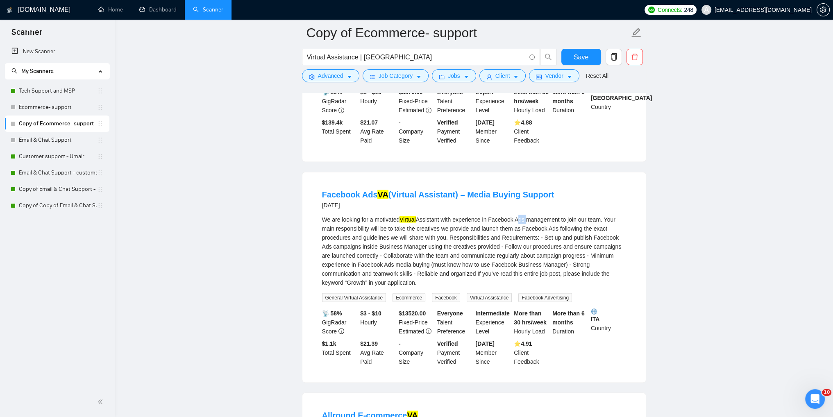
drag, startPoint x: 517, startPoint y: 187, endPoint x: 526, endPoint y: 187, distance: 9.0
click at [526, 215] on div "We are looking for a motivated Virtual Assistant with experience in Facebook Ad…" at bounding box center [474, 251] width 304 height 72
copy div "Ads"
drag, startPoint x: 338, startPoint y: 76, endPoint x: 338, endPoint y: 83, distance: 7.0
click at [337, 76] on span "Advanced" at bounding box center [330, 75] width 25 height 9
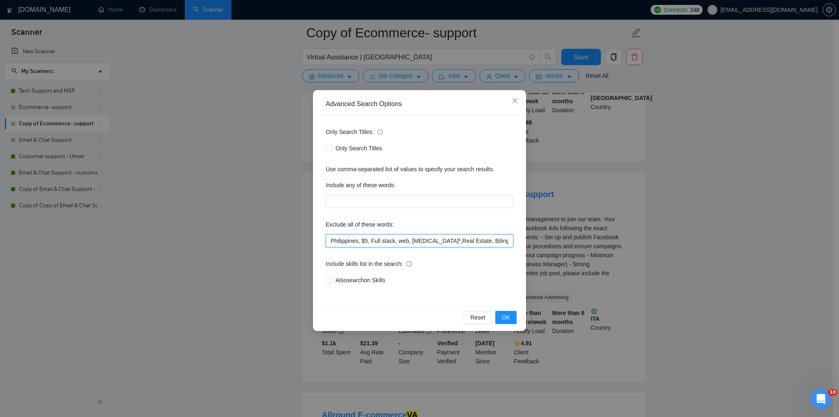
click at [407, 241] on input "Philippines, $5, Full stack, web, [MEDICAL_DATA]*,Real Estate, Bilingual, Onsit…" at bounding box center [420, 240] width 188 height 13
paste input "Ads"
click at [506, 320] on span "OK" at bounding box center [506, 317] width 8 height 9
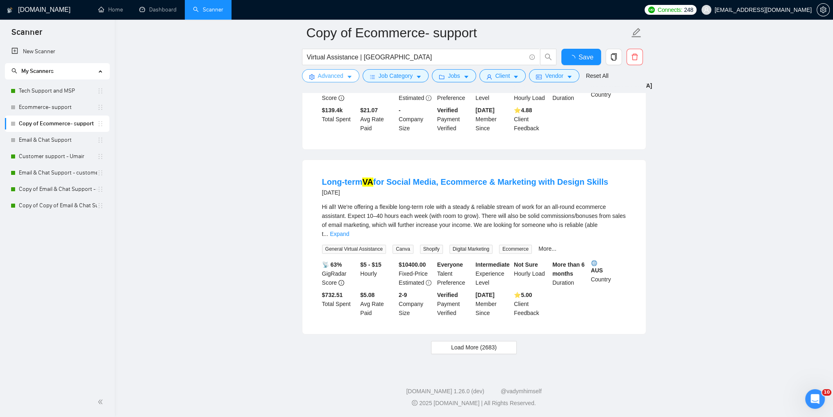
scroll to position [1682, 0]
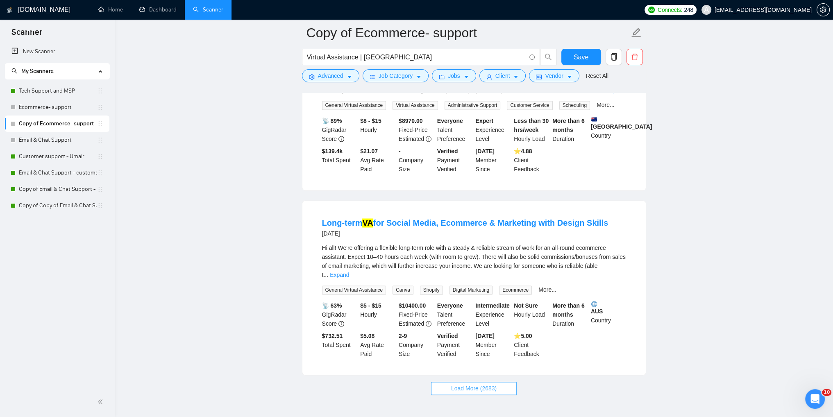
click at [480, 384] on span "Load More (2683)" at bounding box center [473, 388] width 45 height 9
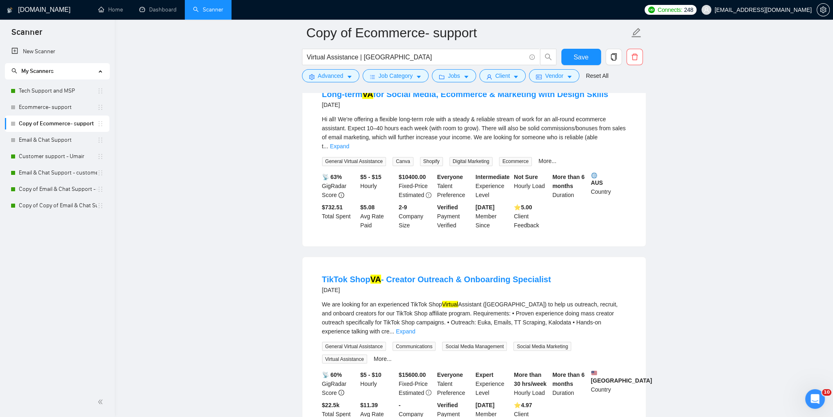
scroll to position [1805, 0]
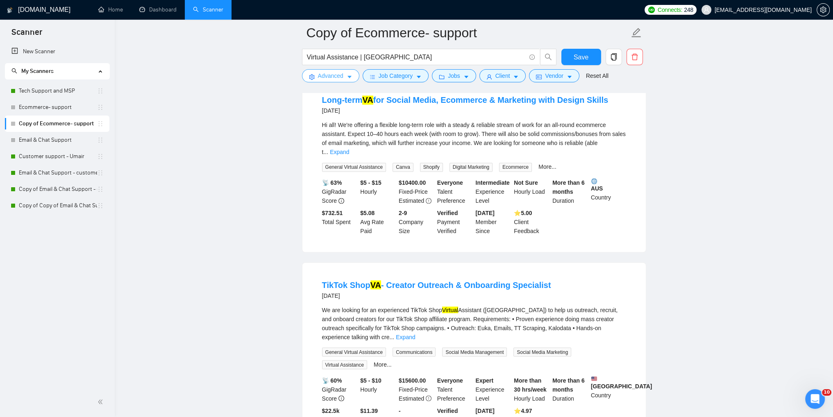
click at [340, 77] on span "Advanced" at bounding box center [330, 75] width 25 height 9
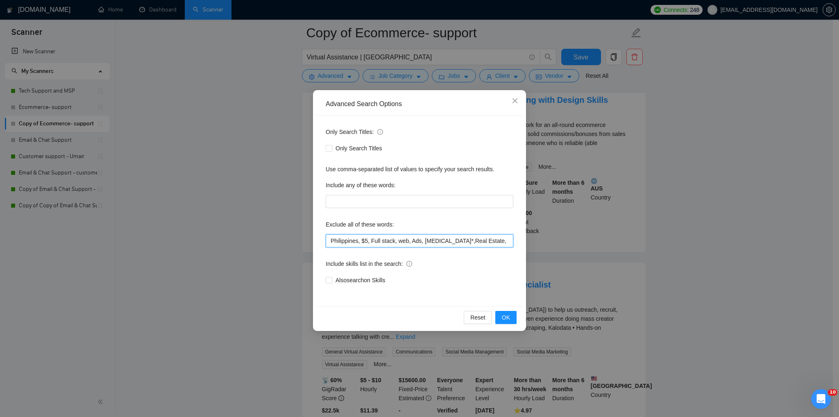
click at [407, 242] on input "Philippines, $5, Full stack, web, Ads, [MEDICAL_DATA]*,Real Estate, Bilingual, …" at bounding box center [420, 240] width 188 height 13
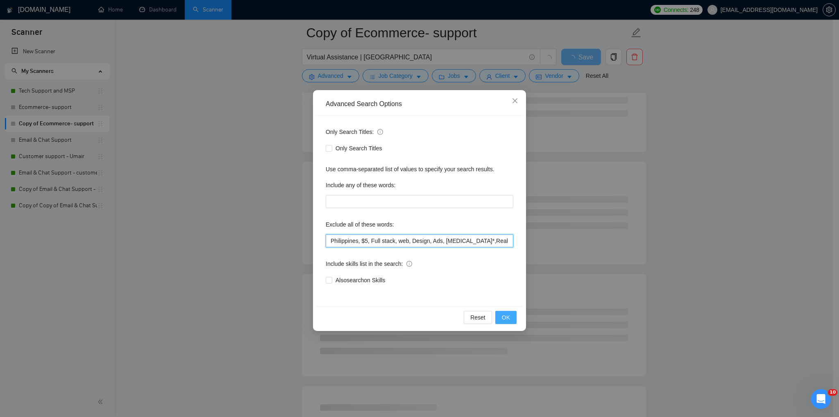
type input "Philippines, $5, Full stack, web, Design, Ads, [MEDICAL_DATA]*,Real Estate, Bil…"
click at [502, 320] on button "OK" at bounding box center [505, 317] width 21 height 13
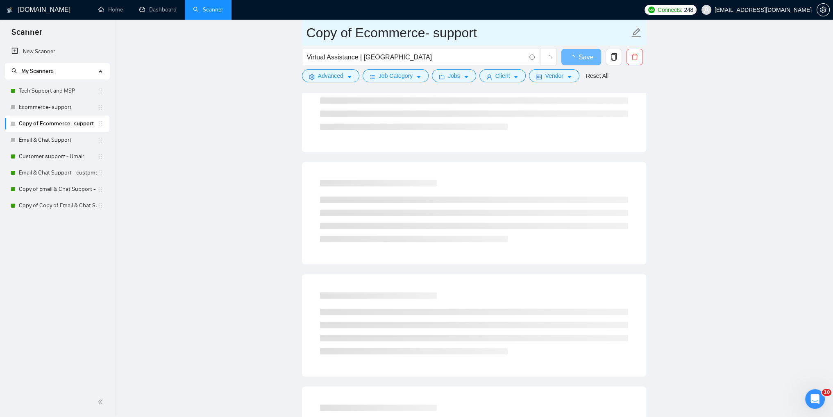
click at [637, 32] on icon "edit" at bounding box center [635, 32] width 9 height 9
drag, startPoint x: 487, startPoint y: 35, endPoint x: 284, endPoint y: 28, distance: 202.4
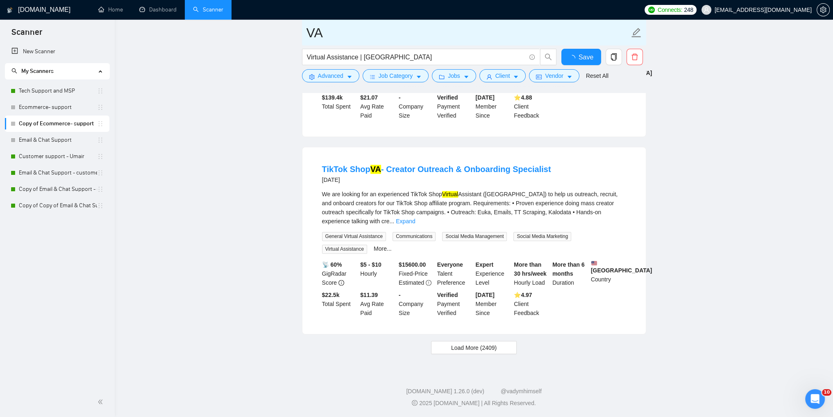
scroll to position [1700, 0]
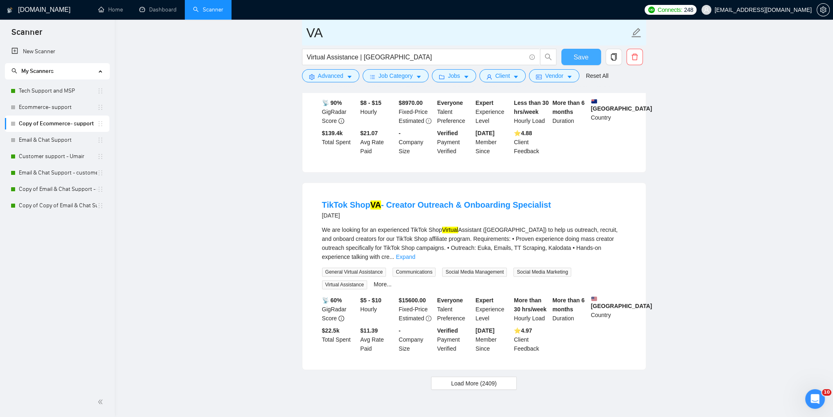
type input "VA"
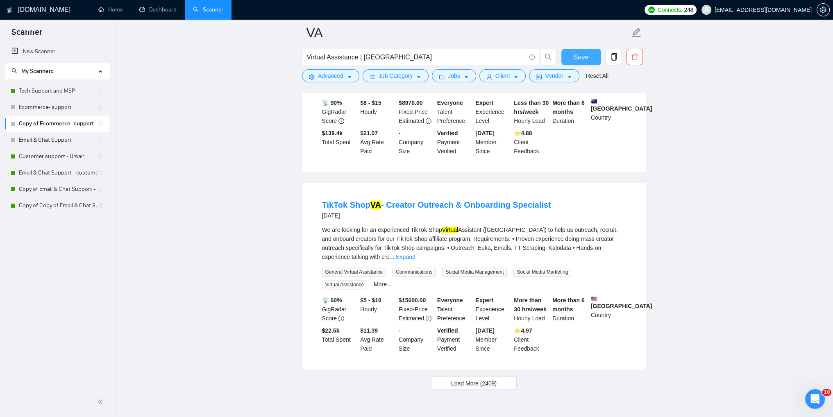
click at [575, 63] on button "Save" at bounding box center [581, 57] width 40 height 16
click at [487, 378] on span "Load More (2409)" at bounding box center [473, 382] width 45 height 9
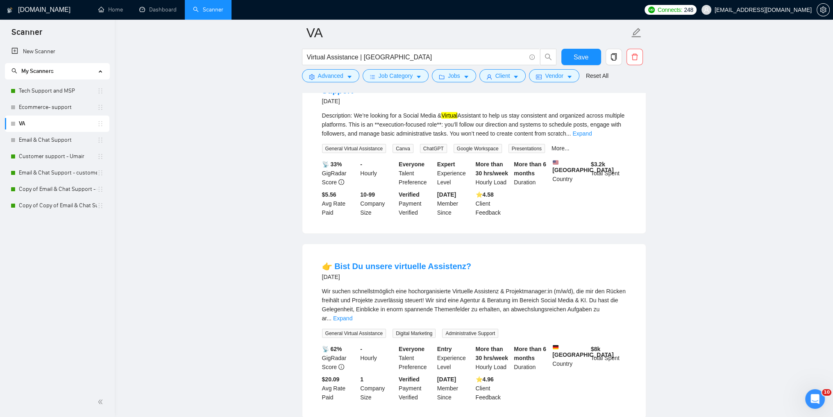
scroll to position [2397, 0]
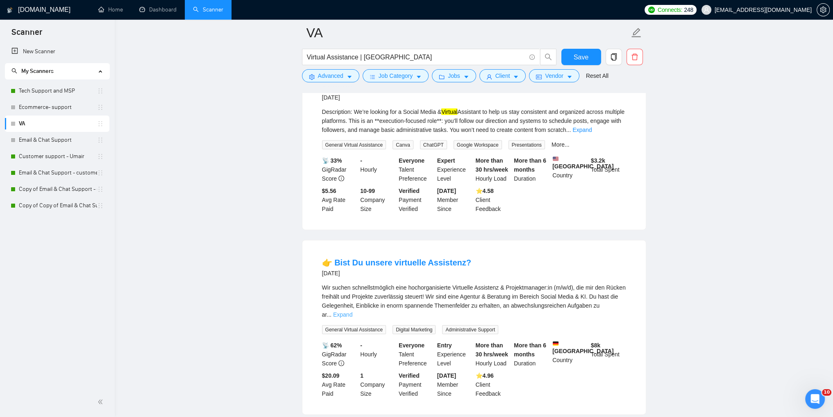
click at [352, 311] on link "Expand" at bounding box center [342, 314] width 19 height 7
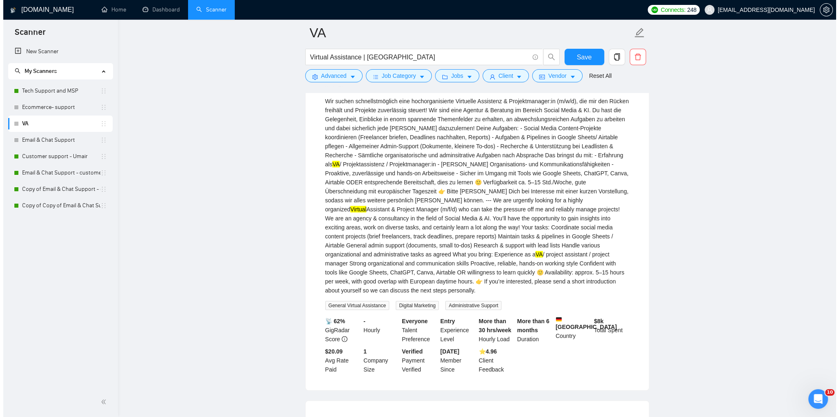
scroll to position [2478, 0]
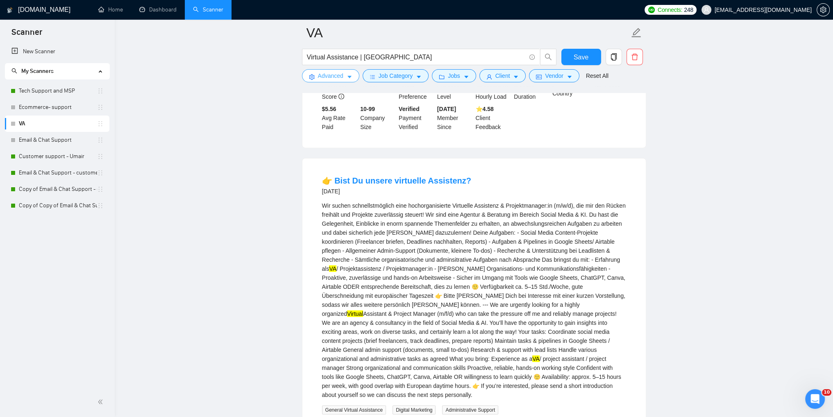
click at [341, 77] on span "Advanced" at bounding box center [330, 75] width 25 height 9
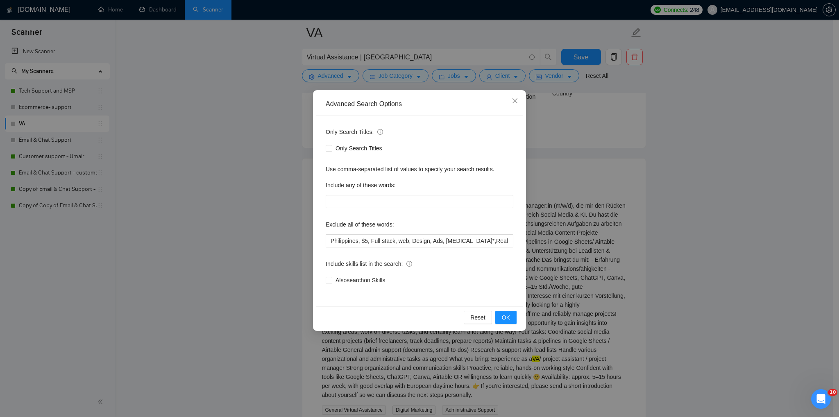
click at [710, 236] on div "Advanced Search Options Only Search Titles: Only Search Titles Use comma-separa…" at bounding box center [419, 208] width 839 height 417
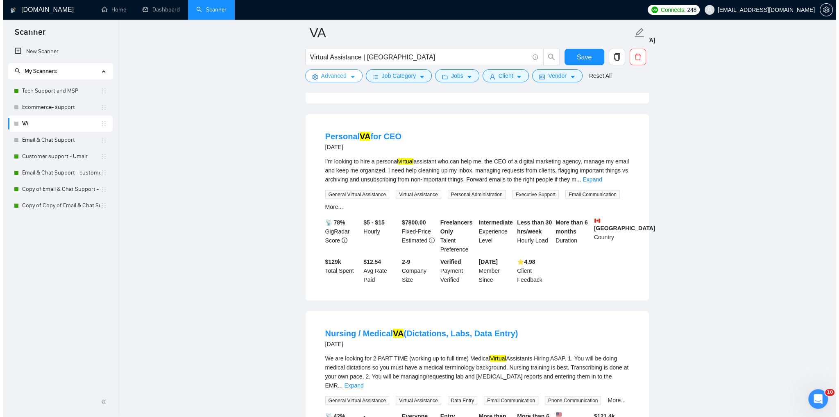
scroll to position [3052, 0]
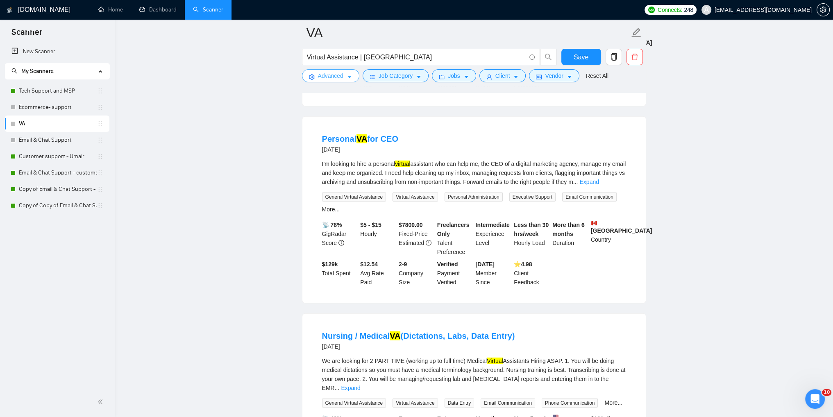
click at [339, 76] on span "Advanced" at bounding box center [330, 75] width 25 height 9
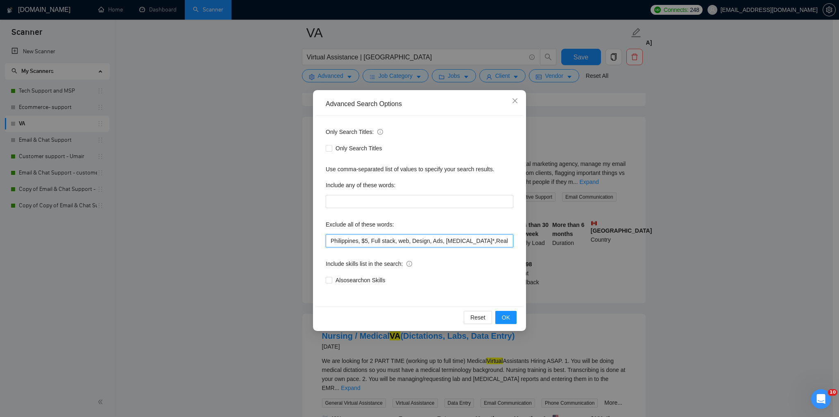
click at [396, 243] on input "Philippines, $5, Full stack, web, Design, Ads, [MEDICAL_DATA]*,Real Estate, Bil…" at bounding box center [420, 240] width 188 height 13
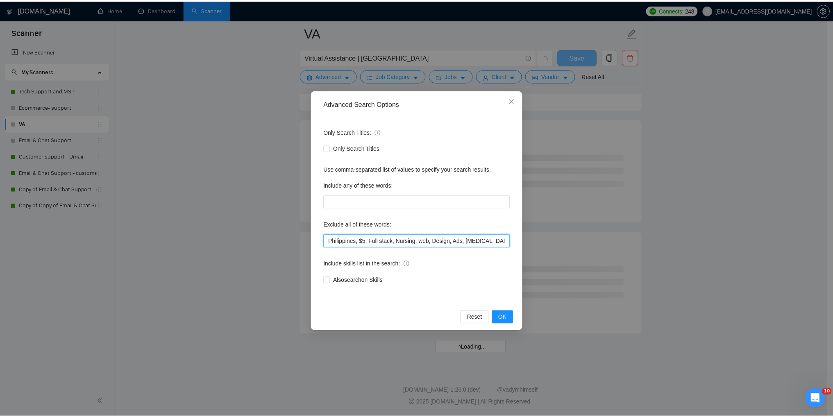
scroll to position [2072, 0]
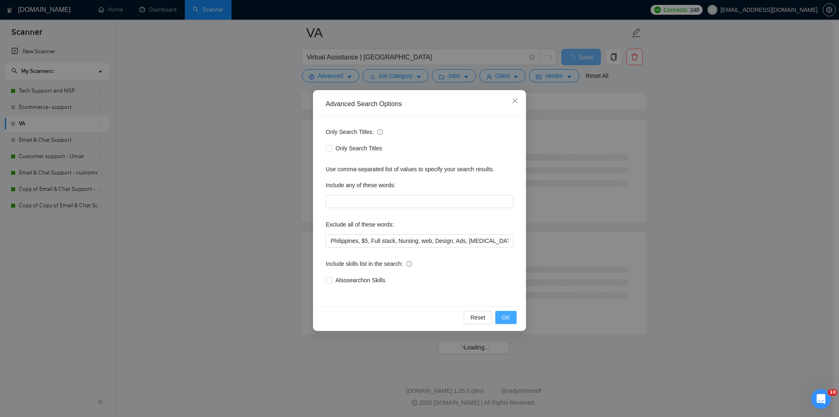
click at [510, 320] on span "OK" at bounding box center [506, 317] width 8 height 9
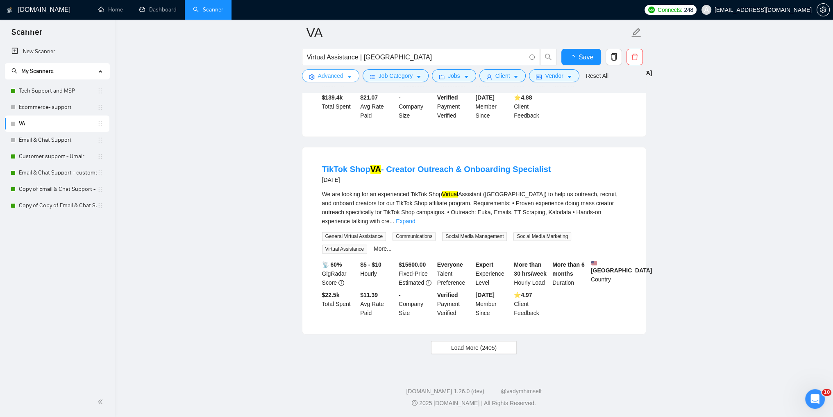
scroll to position [1700, 0]
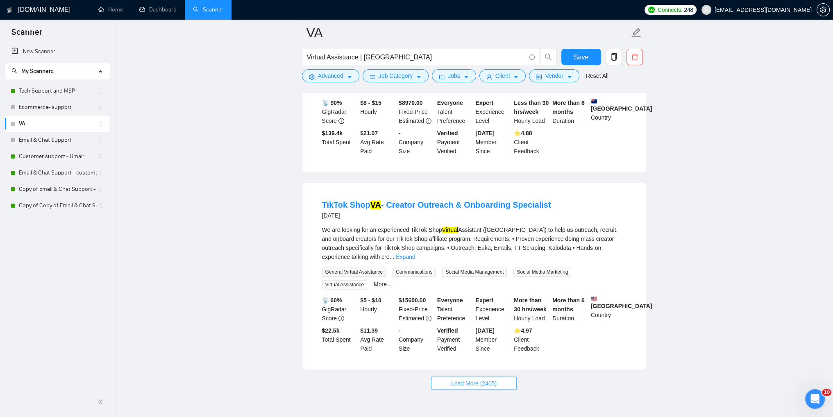
click at [465, 378] on span "Load More (2405)" at bounding box center [473, 382] width 45 height 9
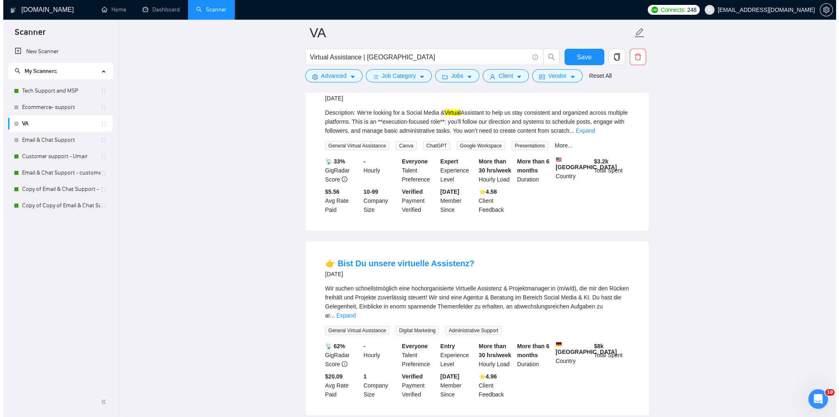
scroll to position [2397, 0]
click at [477, 283] on div "Wir suchen schnellstmöglich eine hochorganisierte Virtuelle Assistenz & Projekt…" at bounding box center [474, 301] width 304 height 36
copy div "Assistenz"
click at [340, 79] on span "Advanced" at bounding box center [330, 75] width 25 height 9
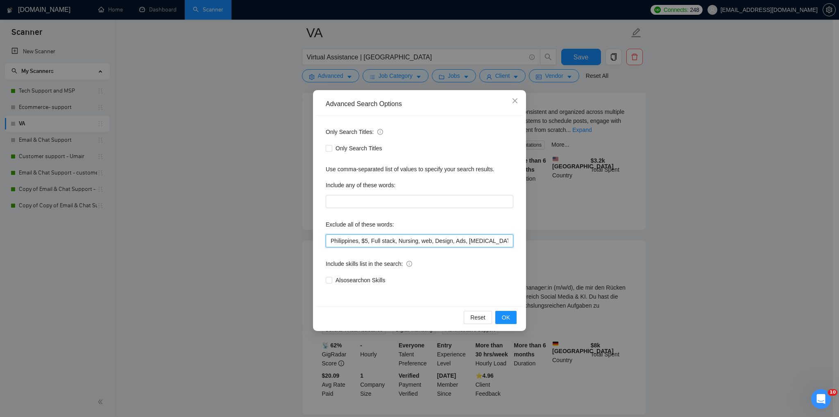
click at [418, 243] on input "Philippines, $5, Full stack, Nursing, web, Design, Ads, [MEDICAL_DATA]*,Real Es…" at bounding box center [420, 240] width 188 height 13
paste input "Assistenz"
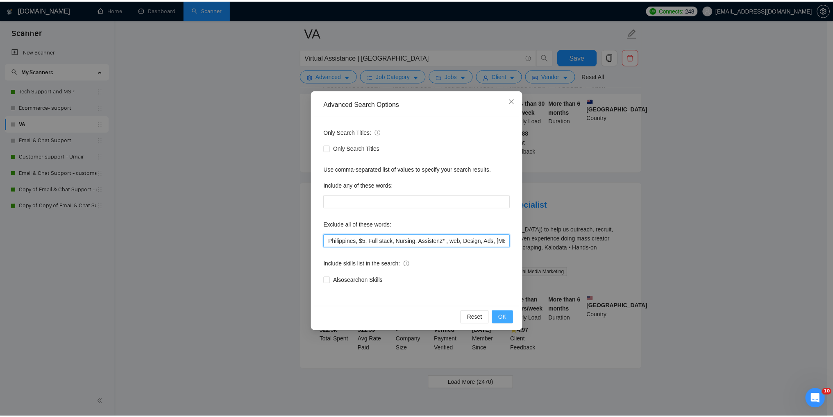
scroll to position [950, 0]
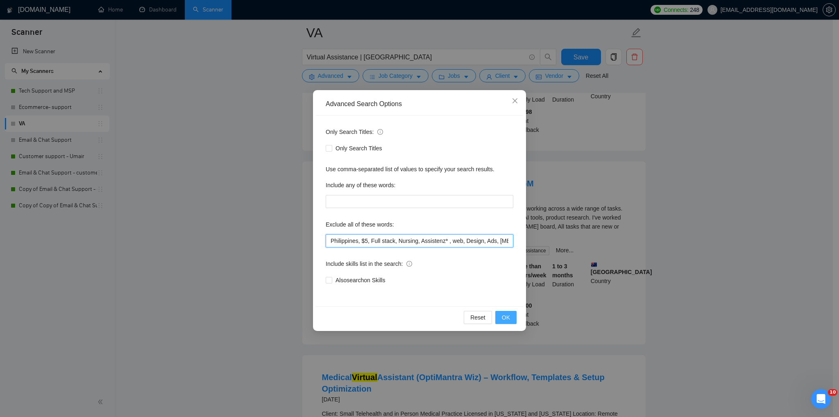
type input "Philippines, $5, Full stack, Nursing, Assistenz* , web, Design, Ads, [MEDICAL_D…"
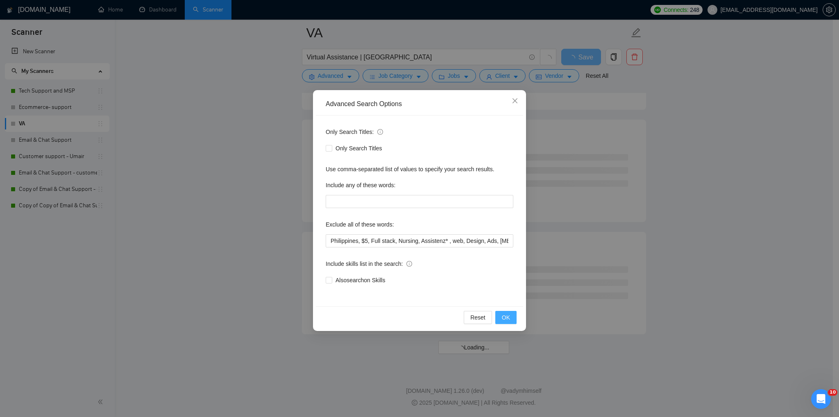
click at [510, 316] on span "OK" at bounding box center [506, 317] width 8 height 9
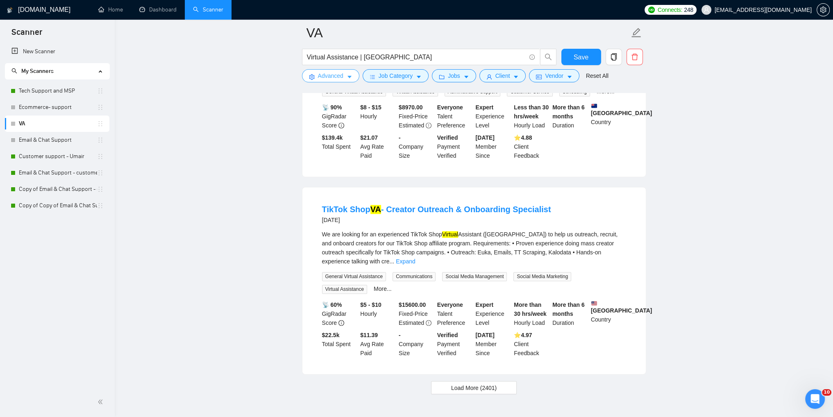
scroll to position [1700, 0]
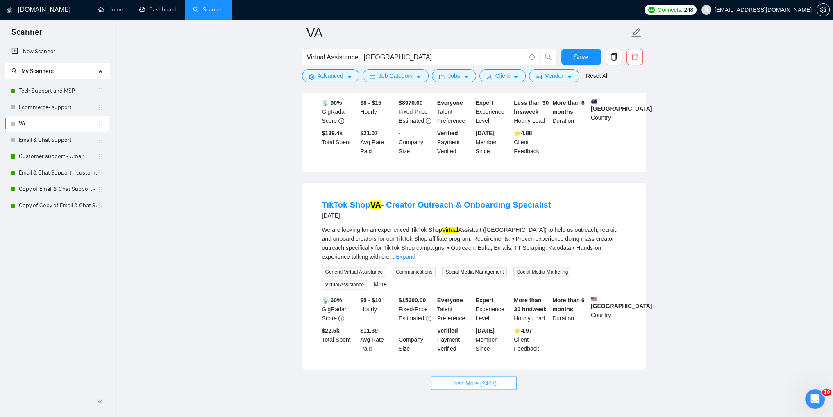
click at [475, 378] on span "Load More (2401)" at bounding box center [473, 382] width 45 height 9
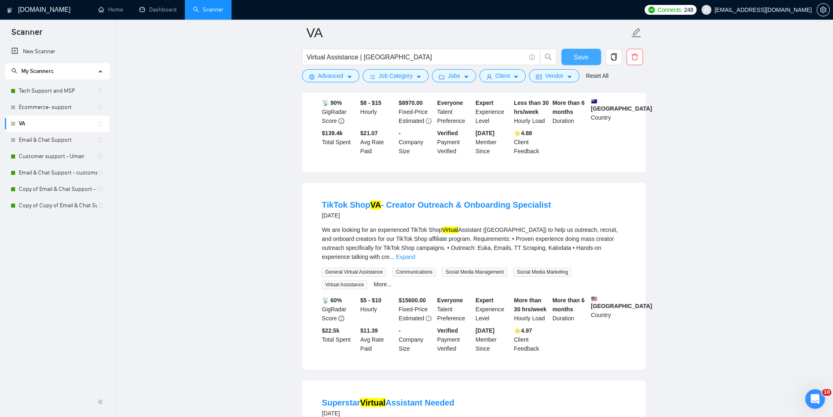
click at [576, 58] on span "Save" at bounding box center [580, 57] width 15 height 10
drag, startPoint x: 390, startPoint y: 58, endPoint x: 199, endPoint y: 58, distance: 191.7
click at [199, 58] on main "VA Virtual Assistance | VA Save Advanced Job Category Jobs Client Vendor Reset …" at bounding box center [474, 297] width 692 height 3928
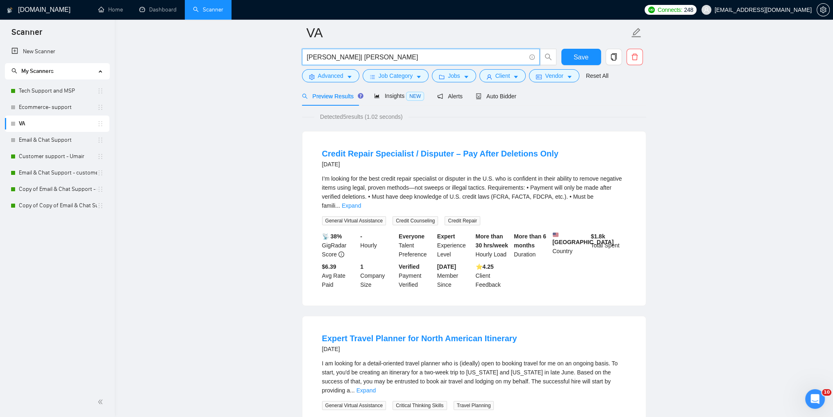
scroll to position [0, 0]
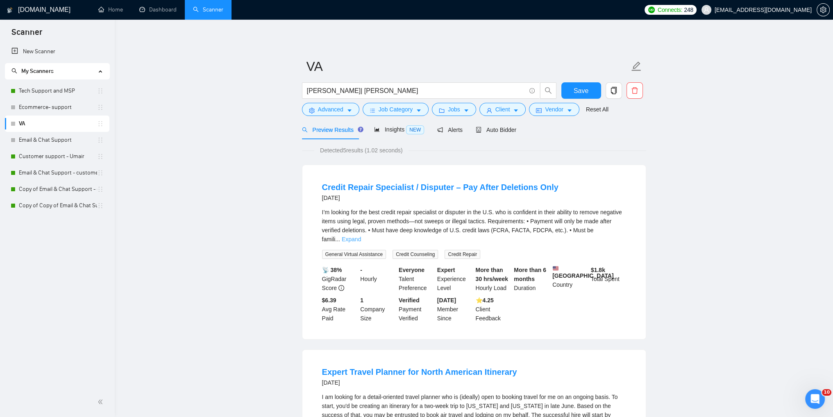
click at [361, 236] on link "Expand" at bounding box center [351, 239] width 19 height 7
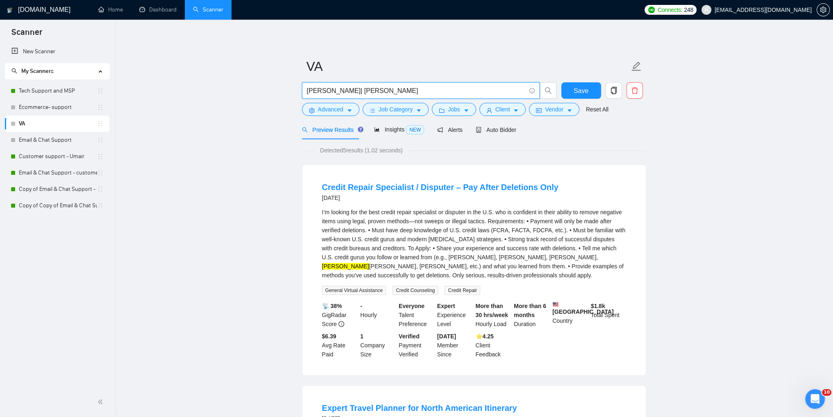
drag, startPoint x: 360, startPoint y: 88, endPoint x: 292, endPoint y: 93, distance: 68.6
paste input "Assistenz"
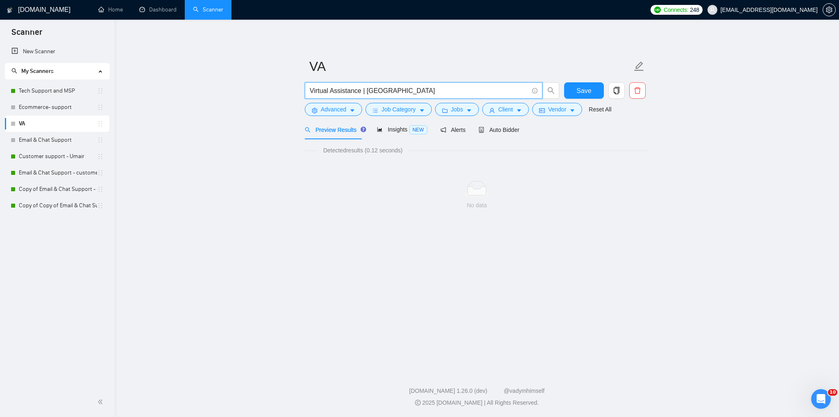
click at [383, 93] on input "Virtual Assistance | [GEOGRAPHIC_DATA]" at bounding box center [419, 91] width 219 height 10
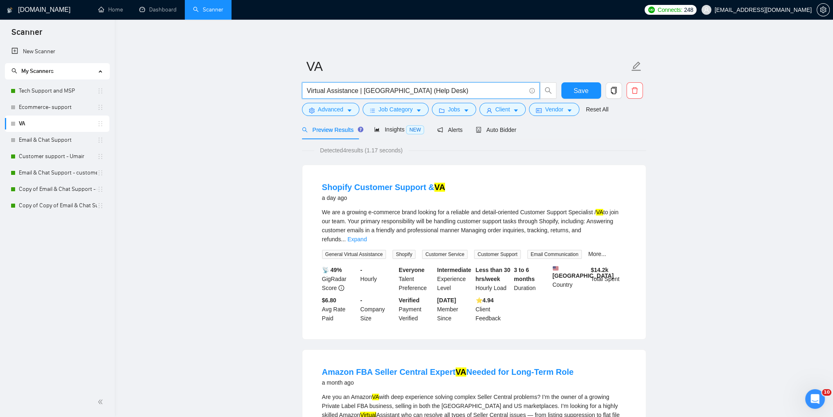
drag, startPoint x: 372, startPoint y: 92, endPoint x: 427, endPoint y: 92, distance: 55.3
click at [427, 92] on input "Virtual Assistance | [GEOGRAPHIC_DATA] (Help Desk)" at bounding box center [416, 91] width 219 height 10
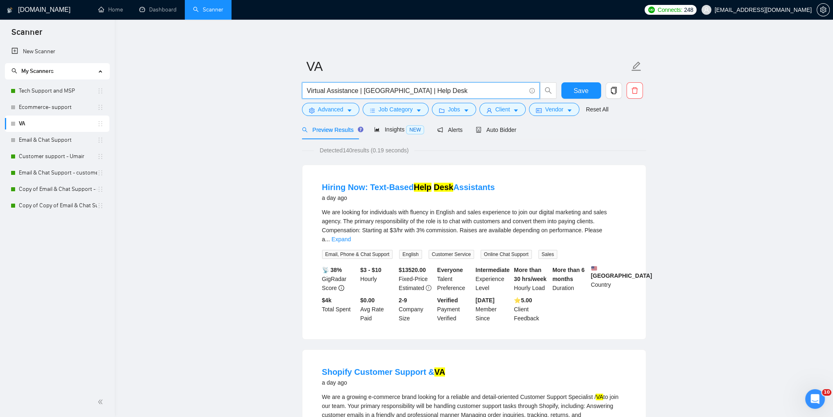
drag, startPoint x: 375, startPoint y: 89, endPoint x: 436, endPoint y: 93, distance: 61.1
click at [436, 93] on input "Virtual Assistance | [GEOGRAPHIC_DATA] | Help Desk" at bounding box center [416, 91] width 219 height 10
type input "Virtual Assistance | [GEOGRAPHIC_DATA]"
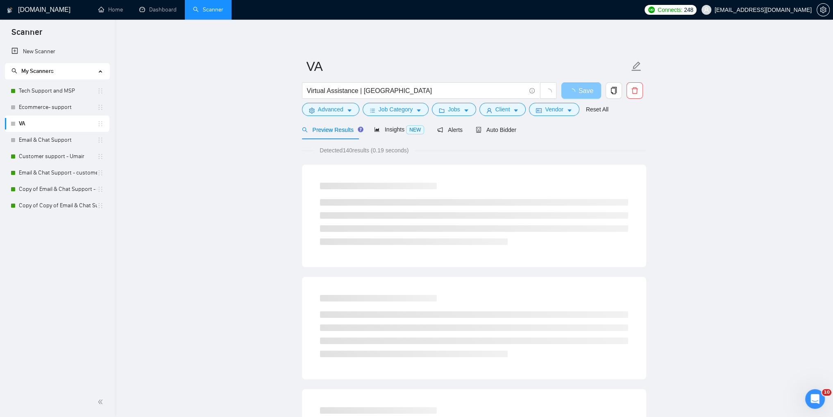
click at [578, 92] on button "Save" at bounding box center [581, 90] width 40 height 16
